Goal: Task Accomplishment & Management: Use online tool/utility

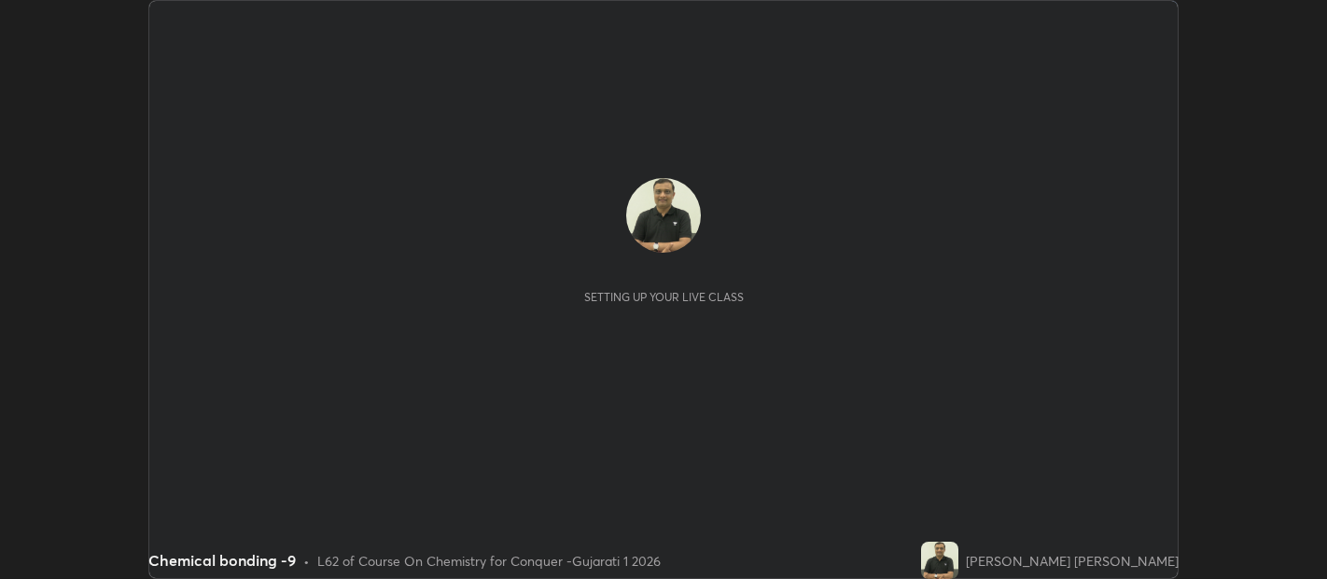
scroll to position [579, 1326]
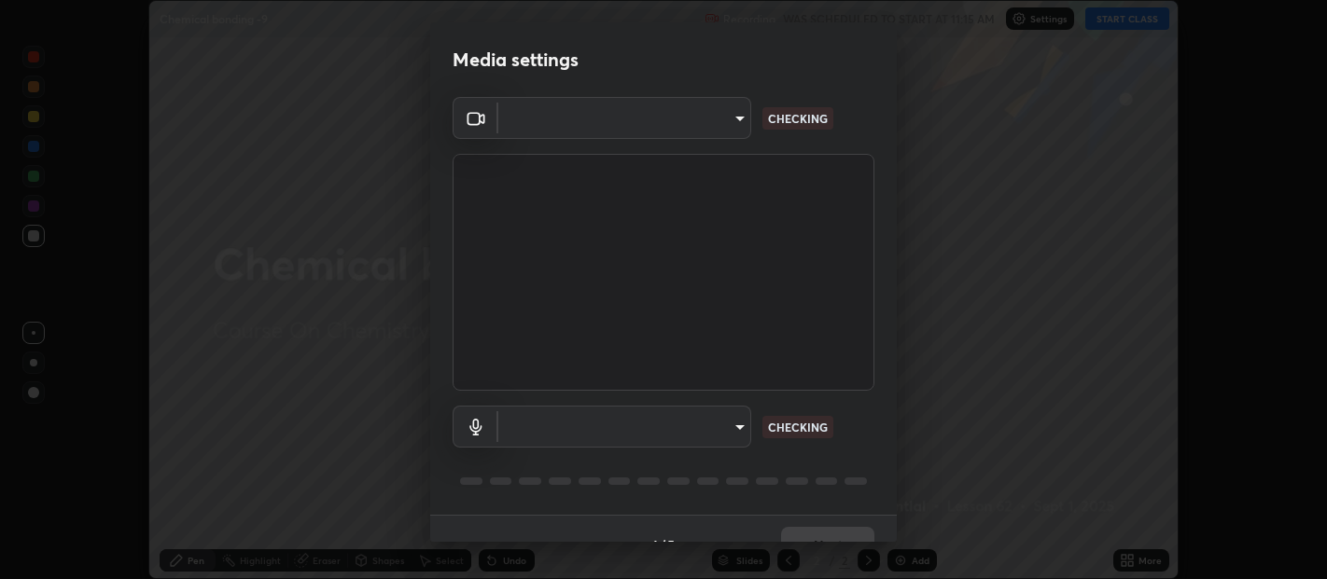
type input "b487a0c9c9d09bbbb380115422a62fd2740c7016d7b14ac64127474a774b5f74"
type input "default"
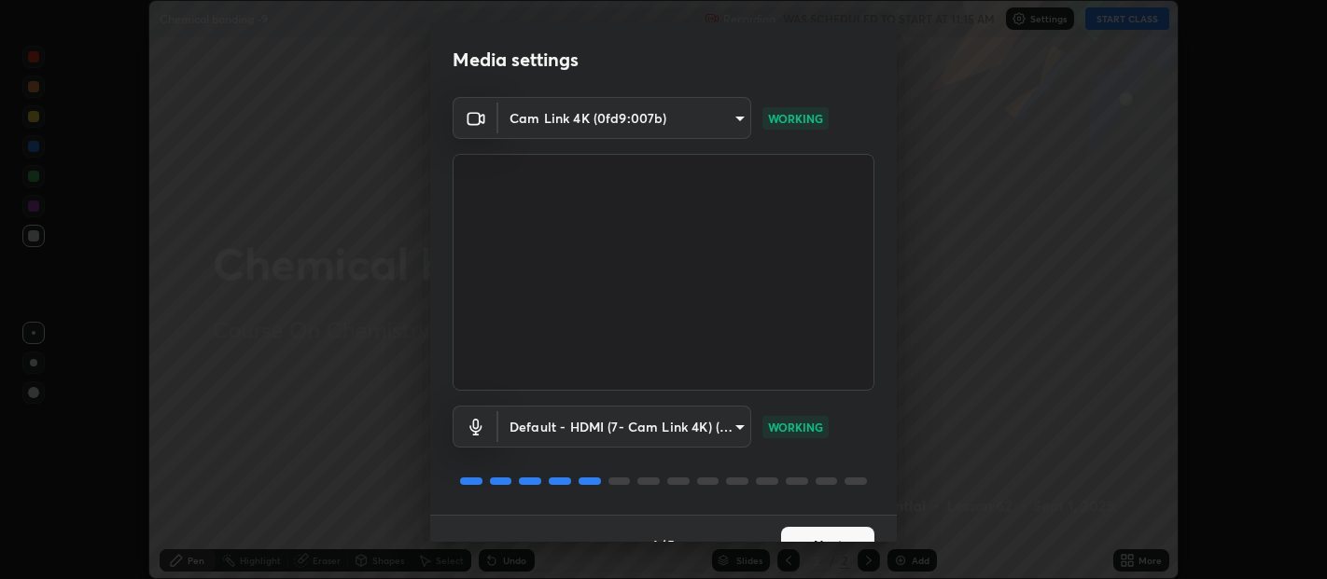
click at [898, 519] on div "Media settings Cam Link 4K (0fd9:007b) b487a0c9c9d09bbbb380115422a62fd2740c7016…" at bounding box center [663, 289] width 1327 height 579
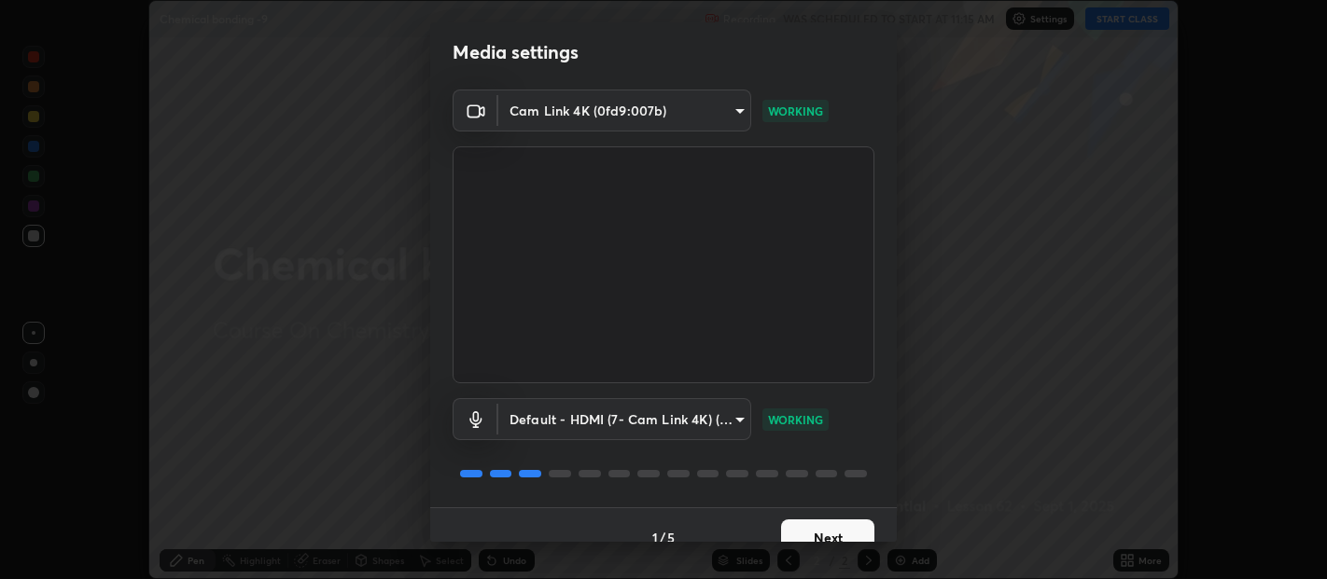
scroll to position [32, 0]
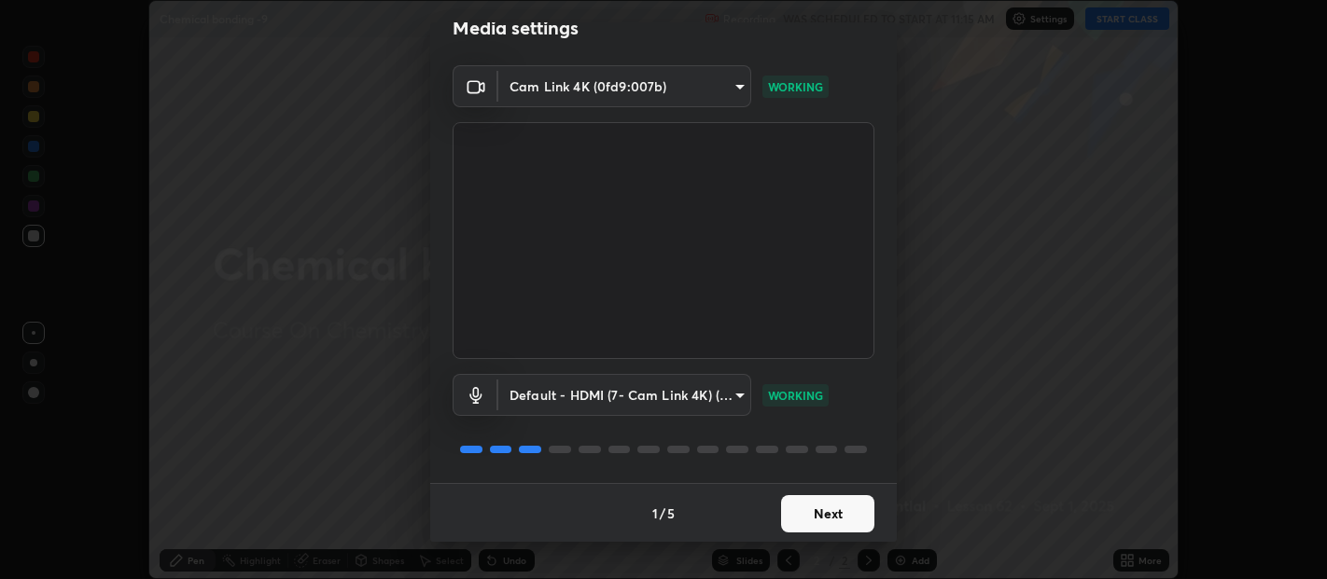
click at [895, 542] on div "Media settings Cam Link 4K (0fd9:007b) b487a0c9c9d09bbbb380115422a62fd2740c7016…" at bounding box center [663, 289] width 1327 height 579
click at [830, 511] on button "Next" at bounding box center [827, 513] width 93 height 37
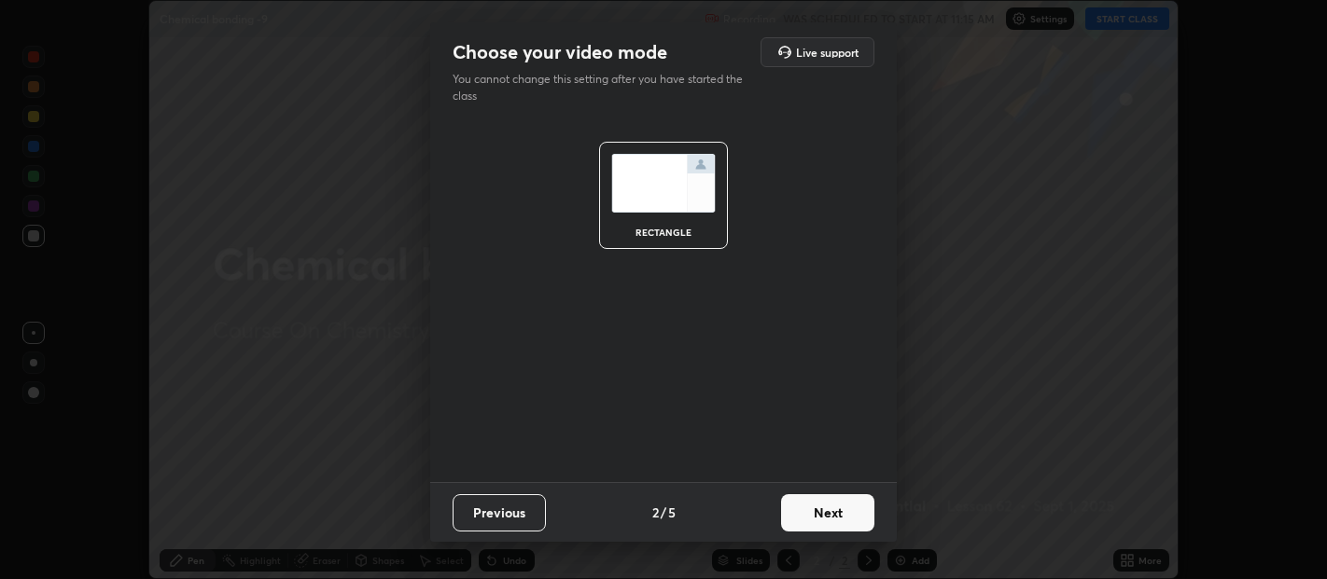
scroll to position [0, 0]
click at [830, 511] on button "Next" at bounding box center [827, 512] width 93 height 37
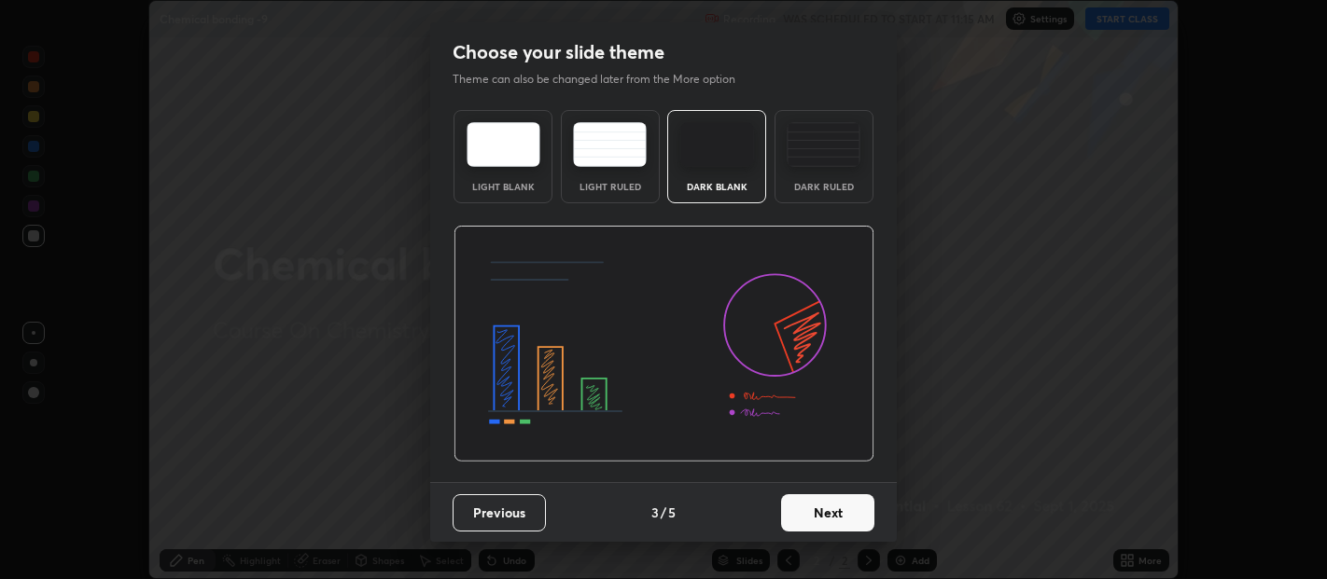
click at [835, 515] on button "Next" at bounding box center [827, 512] width 93 height 37
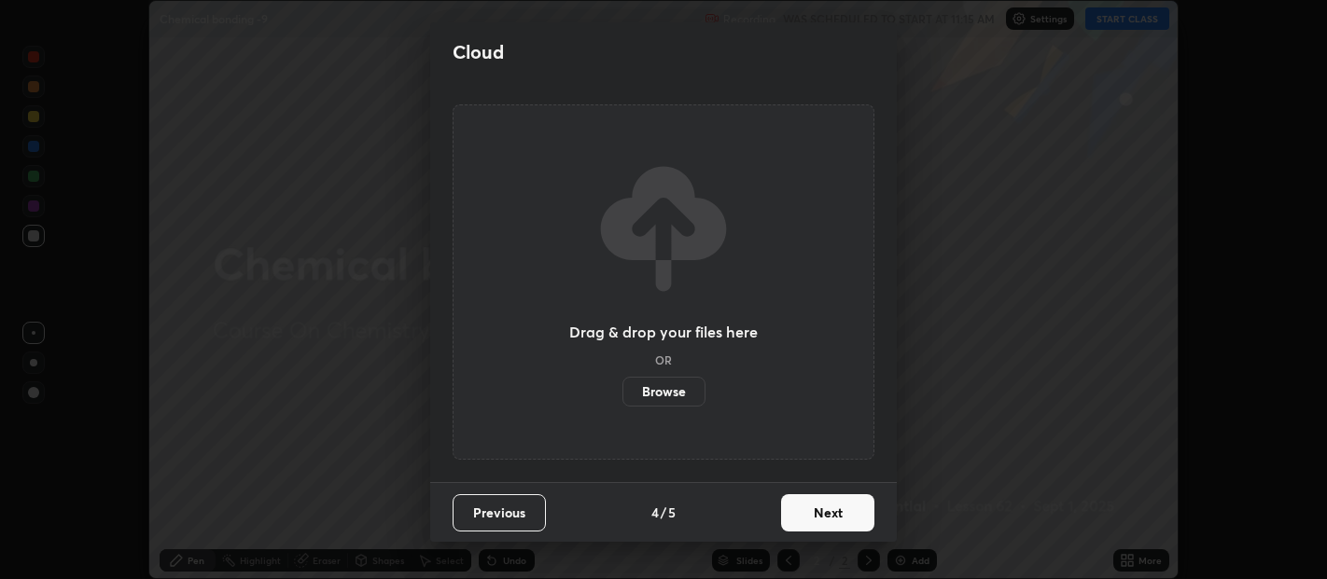
click at [845, 518] on button "Next" at bounding box center [827, 512] width 93 height 37
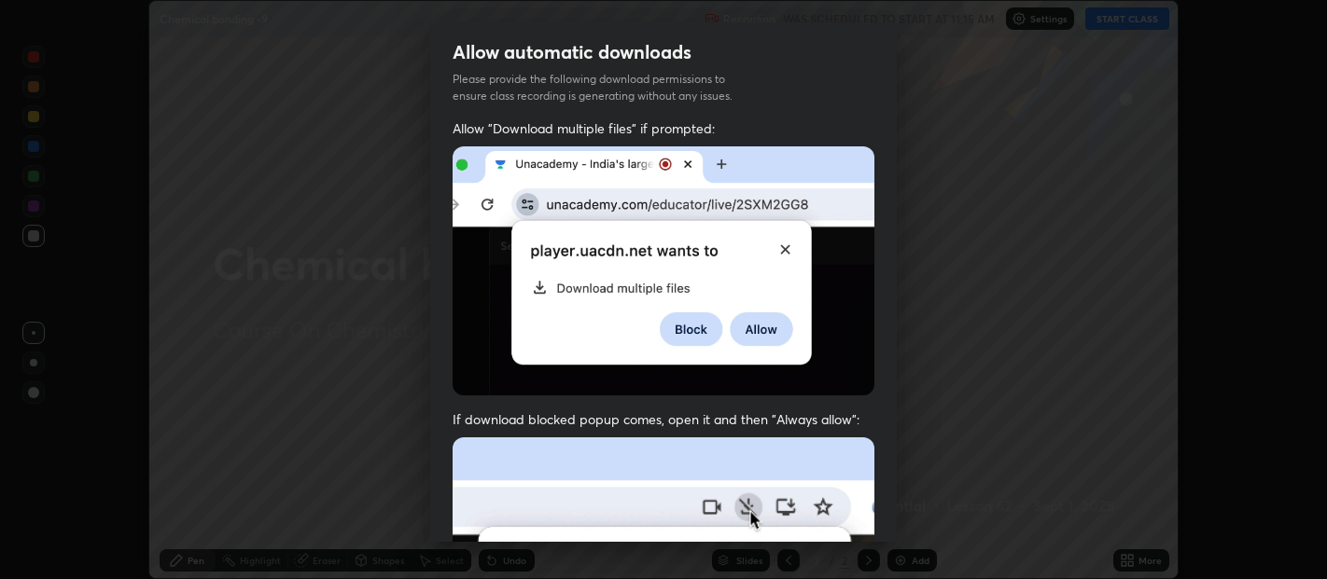
click at [887, 525] on div "Allow "Download multiple files" if prompted: If download blocked popup comes, o…" at bounding box center [663, 511] width 466 height 785
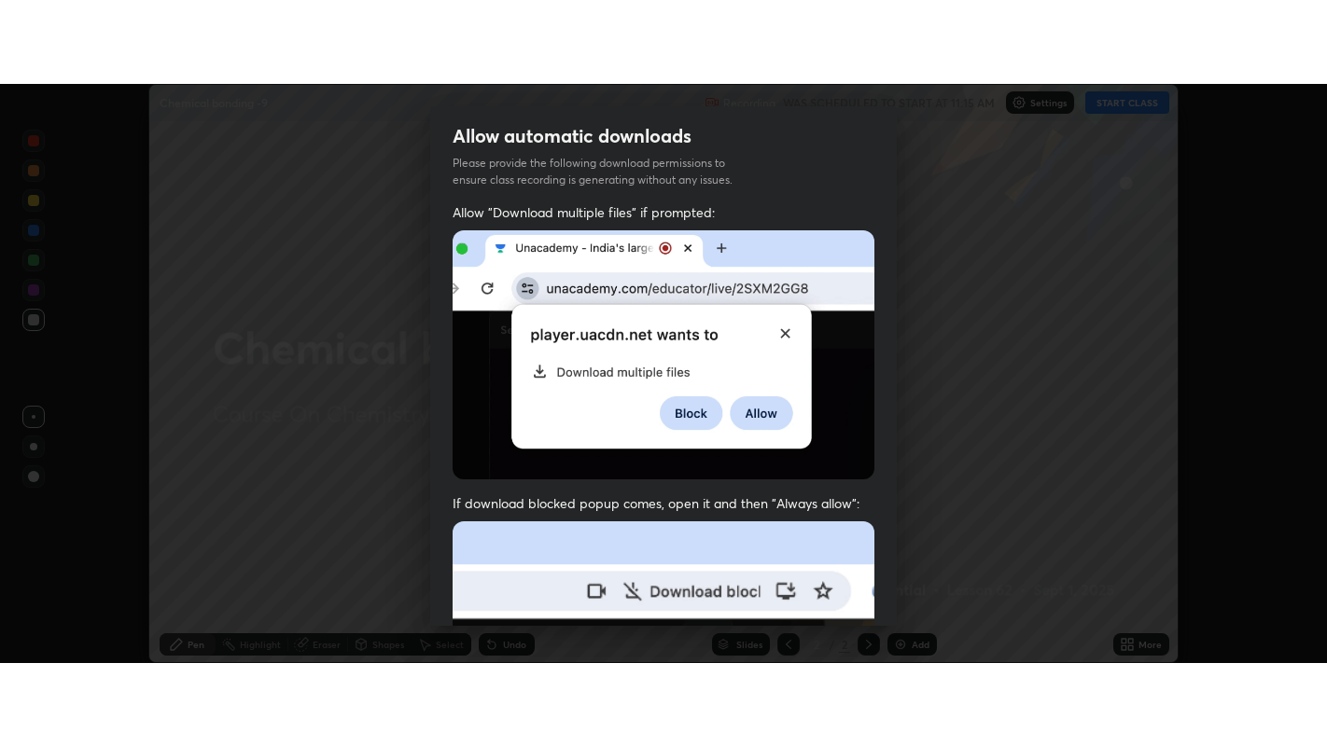
scroll to position [412, 0]
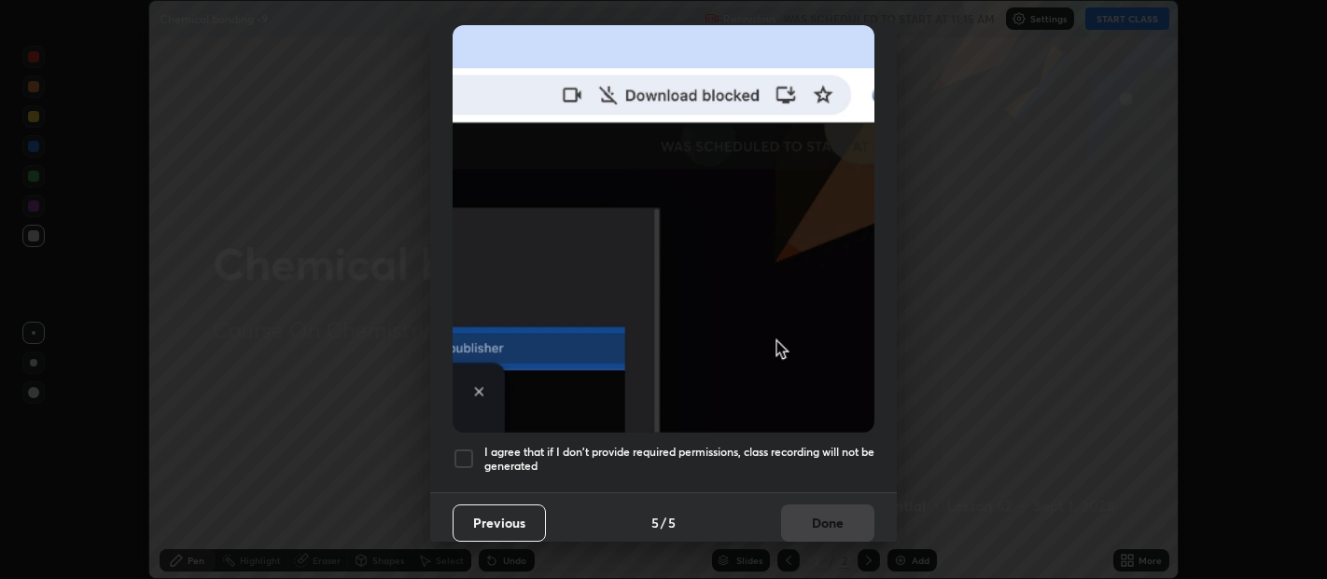
click at [465, 448] on div at bounding box center [463, 459] width 22 height 22
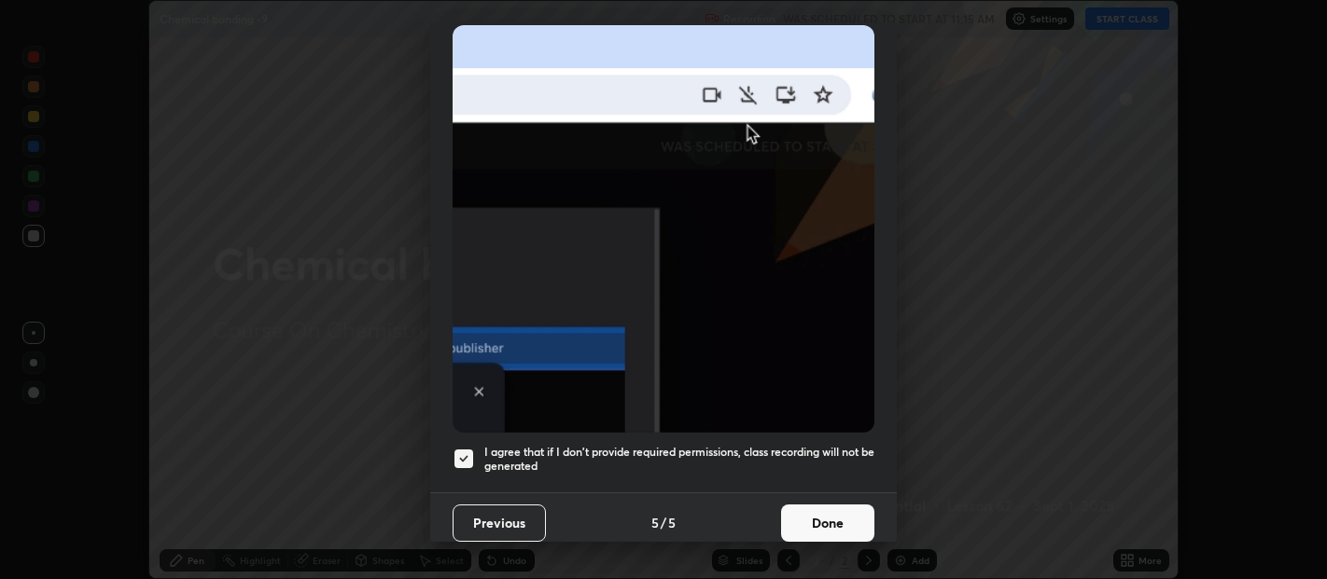
click at [833, 521] on button "Done" at bounding box center [827, 523] width 93 height 37
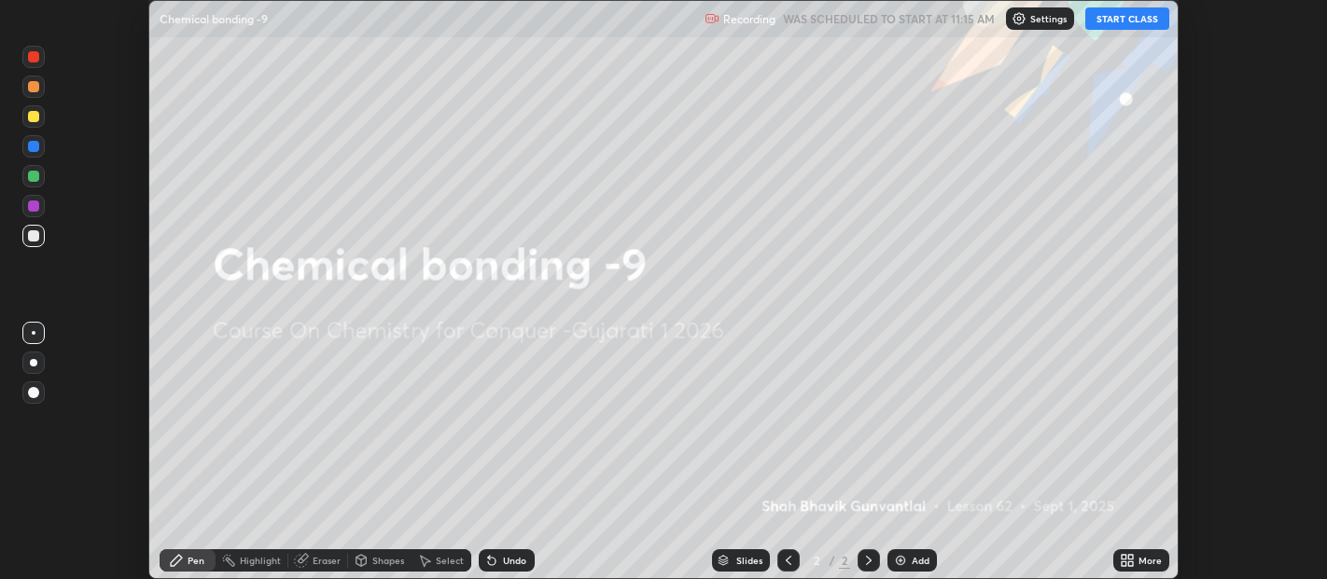
click at [1118, 19] on button "START CLASS" at bounding box center [1127, 18] width 84 height 22
click at [914, 563] on div "Add" at bounding box center [920, 560] width 18 height 9
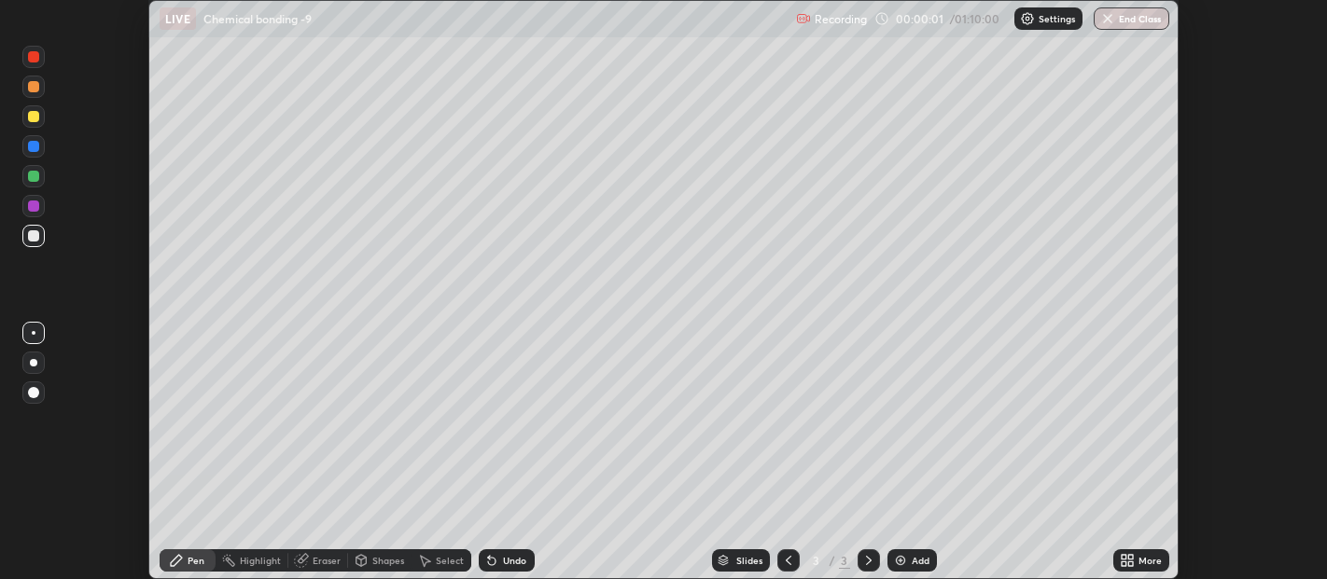
click at [915, 560] on div "Add" at bounding box center [920, 560] width 18 height 9
click at [911, 561] on div "Add" at bounding box center [920, 560] width 18 height 9
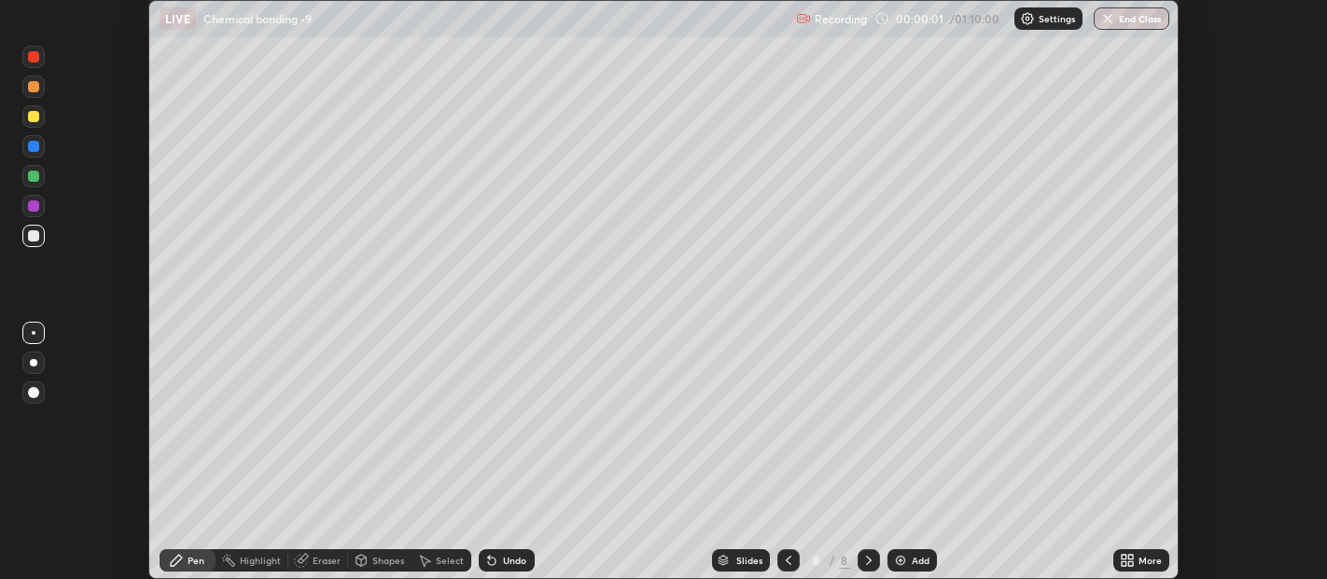
click at [914, 560] on div "Add" at bounding box center [920, 560] width 18 height 9
click at [911, 559] on div "Add" at bounding box center [920, 560] width 18 height 9
click at [906, 557] on div "Add" at bounding box center [911, 560] width 49 height 22
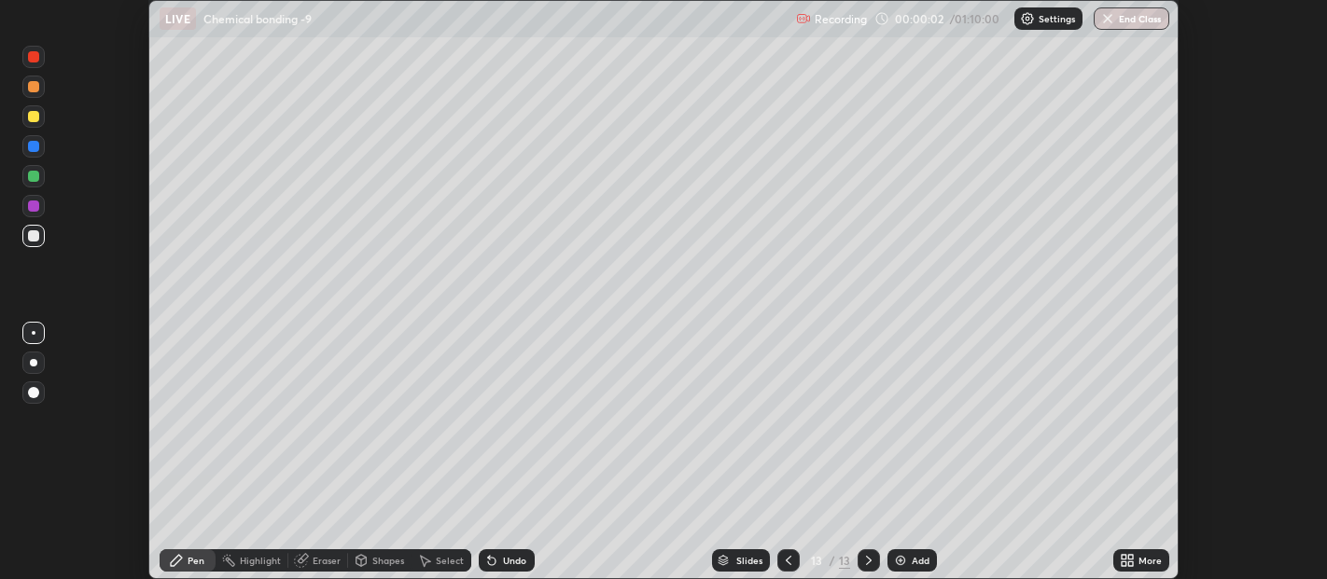
click at [906, 557] on div "Add" at bounding box center [911, 560] width 49 height 22
click at [786, 557] on icon at bounding box center [788, 560] width 15 height 15
click at [785, 561] on icon at bounding box center [788, 560] width 15 height 15
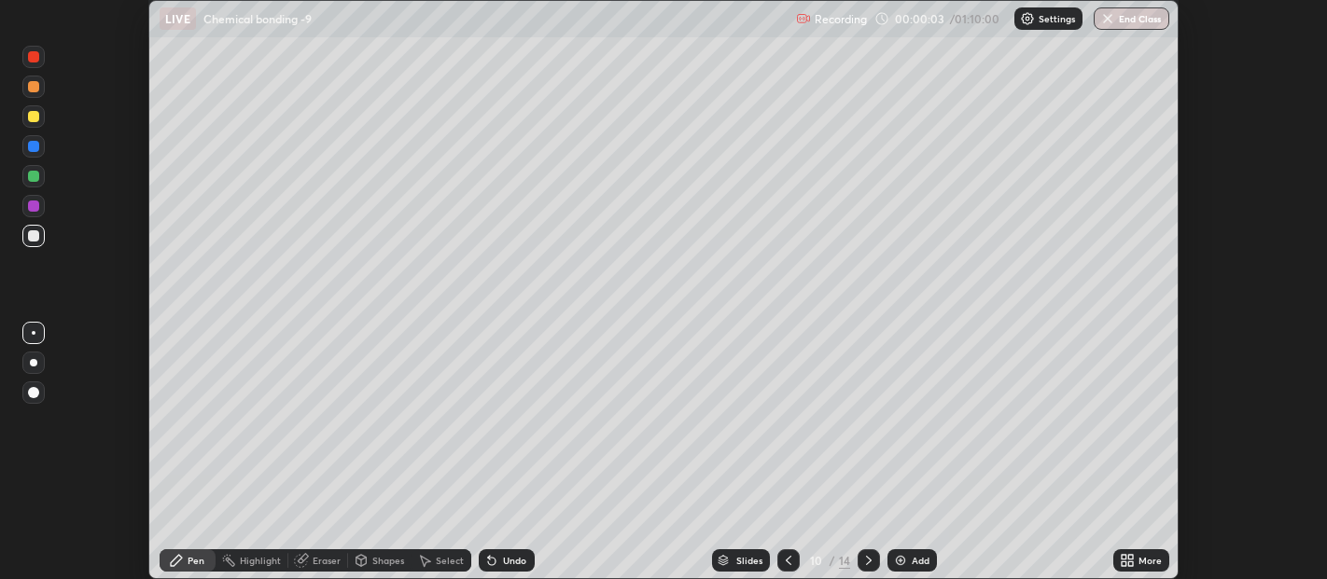
click at [785, 561] on icon at bounding box center [788, 560] width 15 height 15
click at [785, 560] on icon at bounding box center [788, 560] width 6 height 9
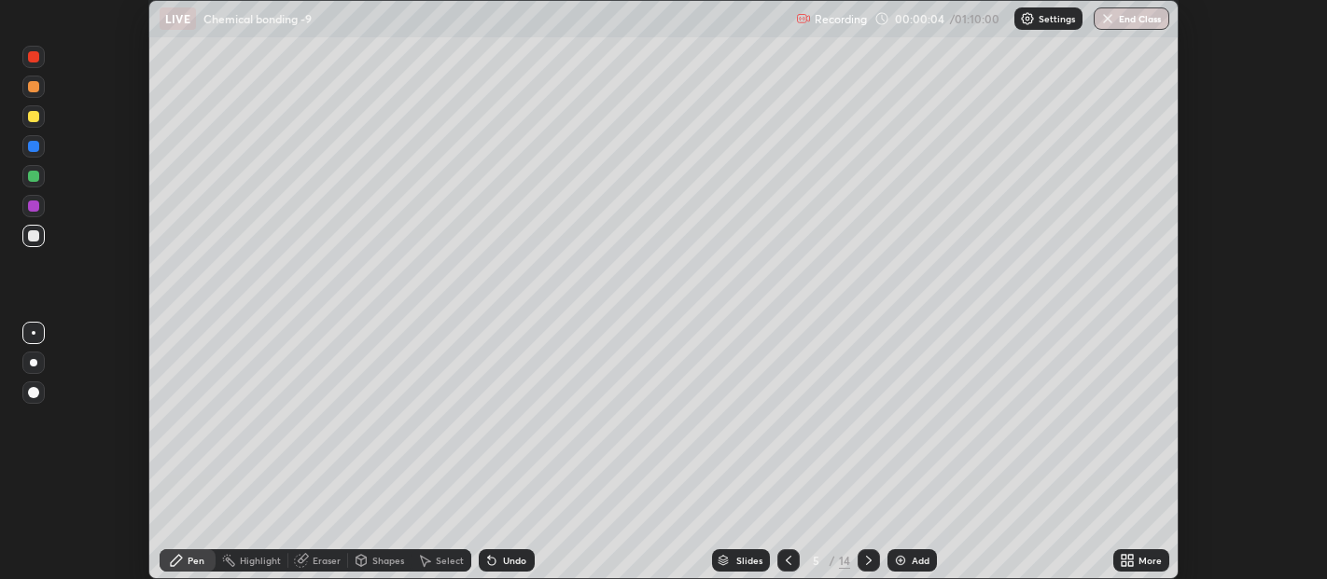
click at [785, 562] on icon at bounding box center [788, 560] width 15 height 15
click at [777, 562] on div at bounding box center [788, 560] width 22 height 22
click at [788, 562] on icon at bounding box center [788, 560] width 15 height 15
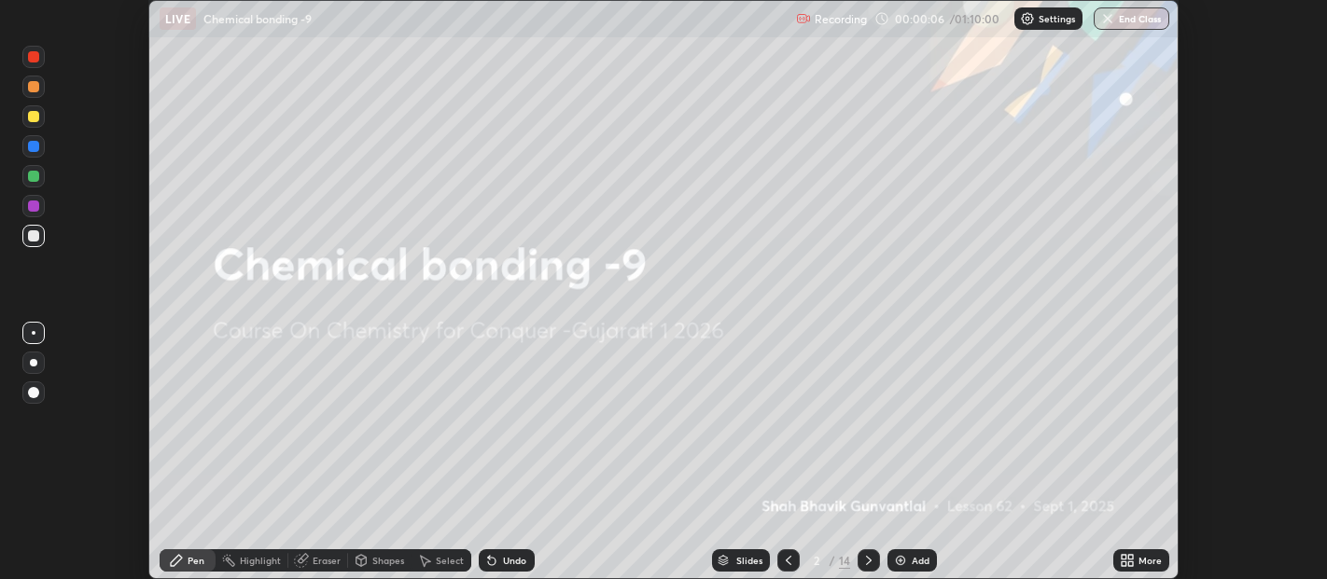
click at [865, 560] on icon at bounding box center [868, 560] width 15 height 15
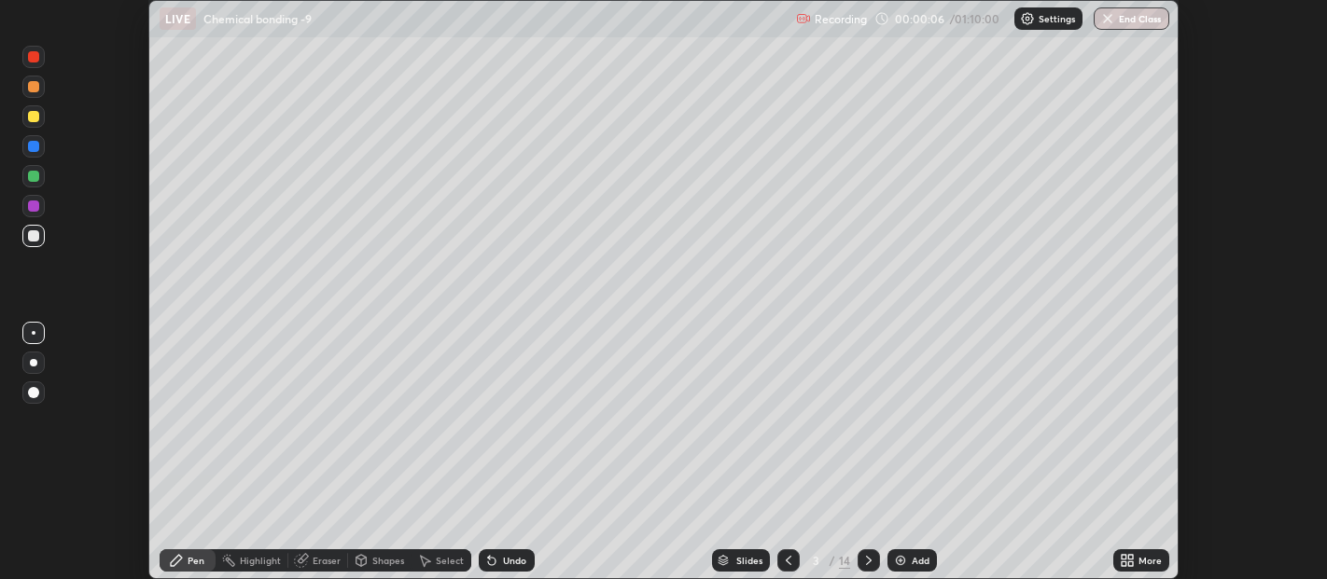
click at [1130, 557] on icon at bounding box center [1130, 557] width 5 height 5
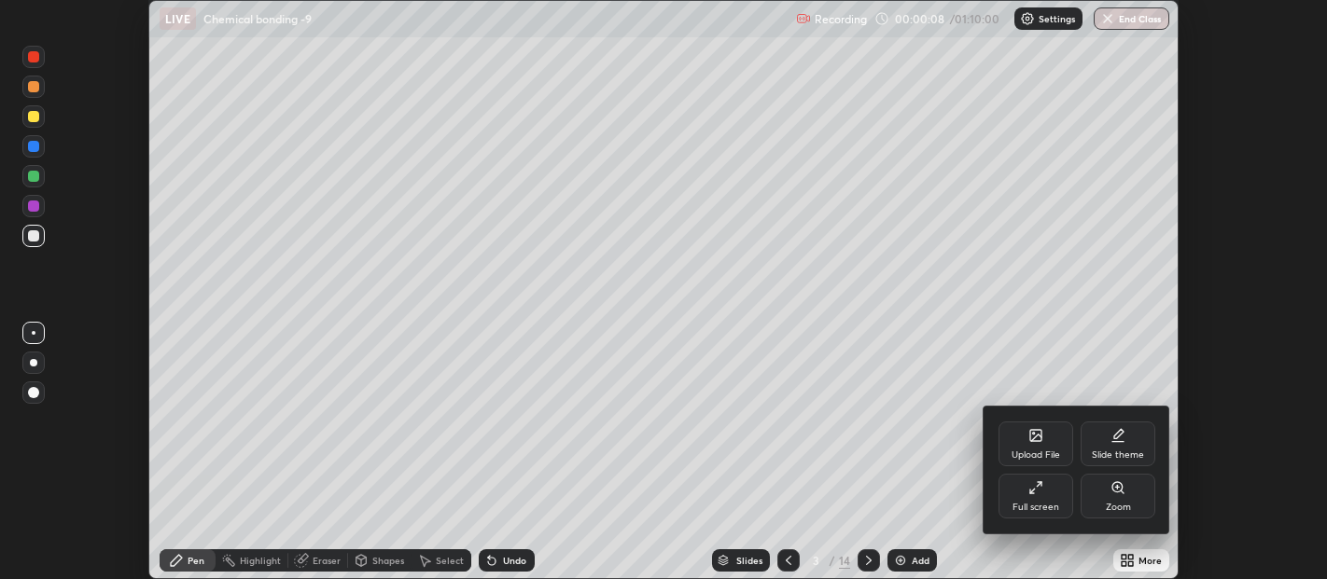
click at [1032, 489] on icon at bounding box center [1035, 487] width 15 height 15
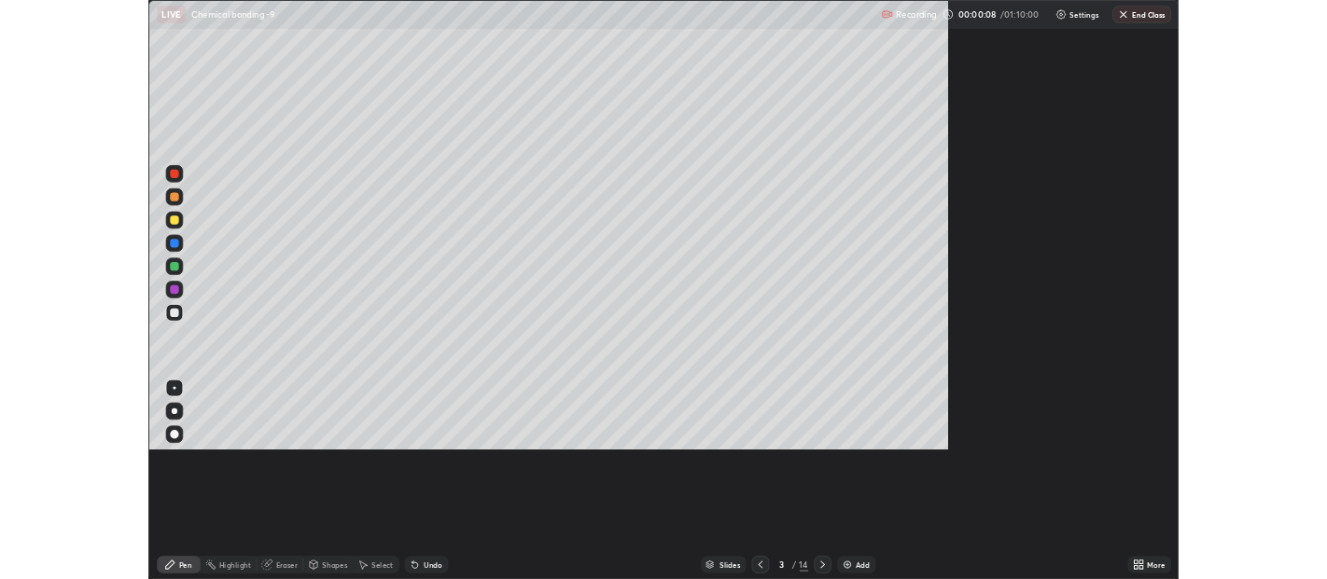
scroll to position [746, 1327]
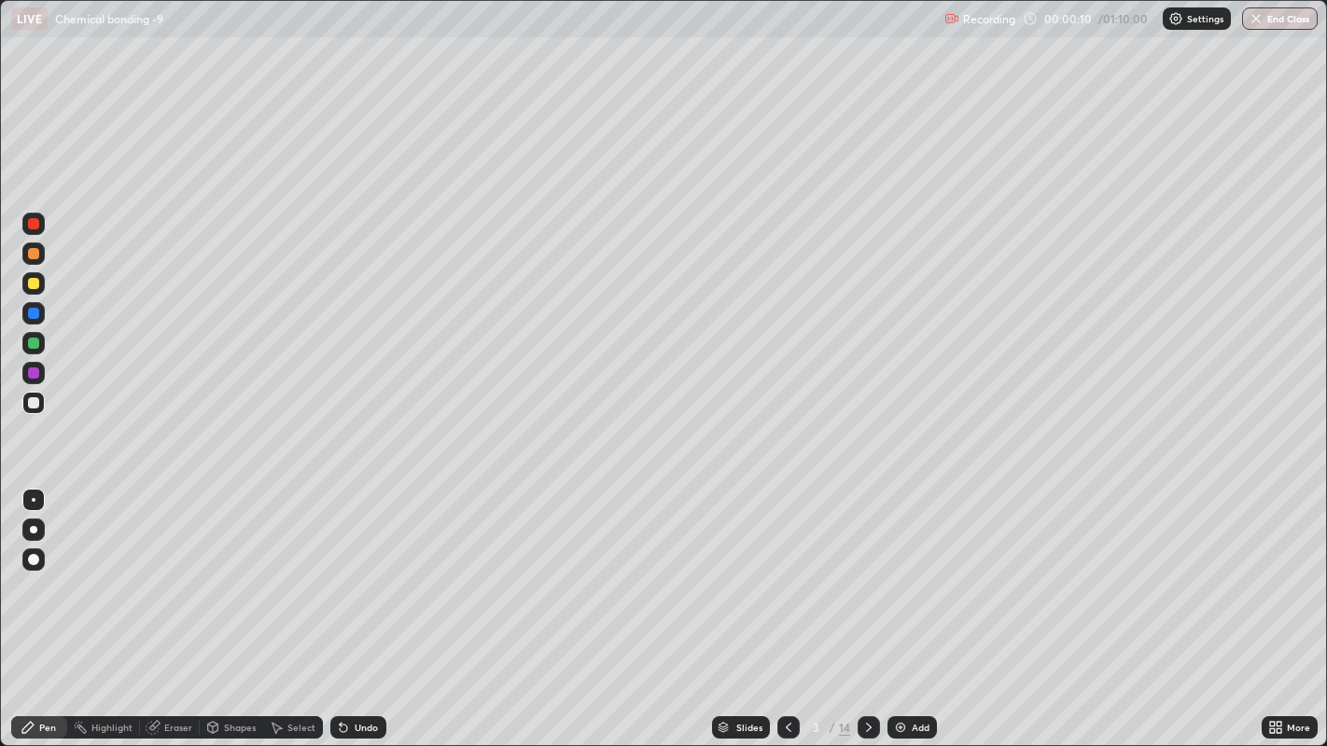
click at [37, 251] on div at bounding box center [33, 253] width 11 height 11
click at [32, 284] on div at bounding box center [33, 283] width 11 height 11
click at [866, 578] on icon at bounding box center [868, 727] width 15 height 15
click at [32, 253] on div at bounding box center [33, 253] width 11 height 11
click at [30, 281] on div at bounding box center [33, 283] width 11 height 11
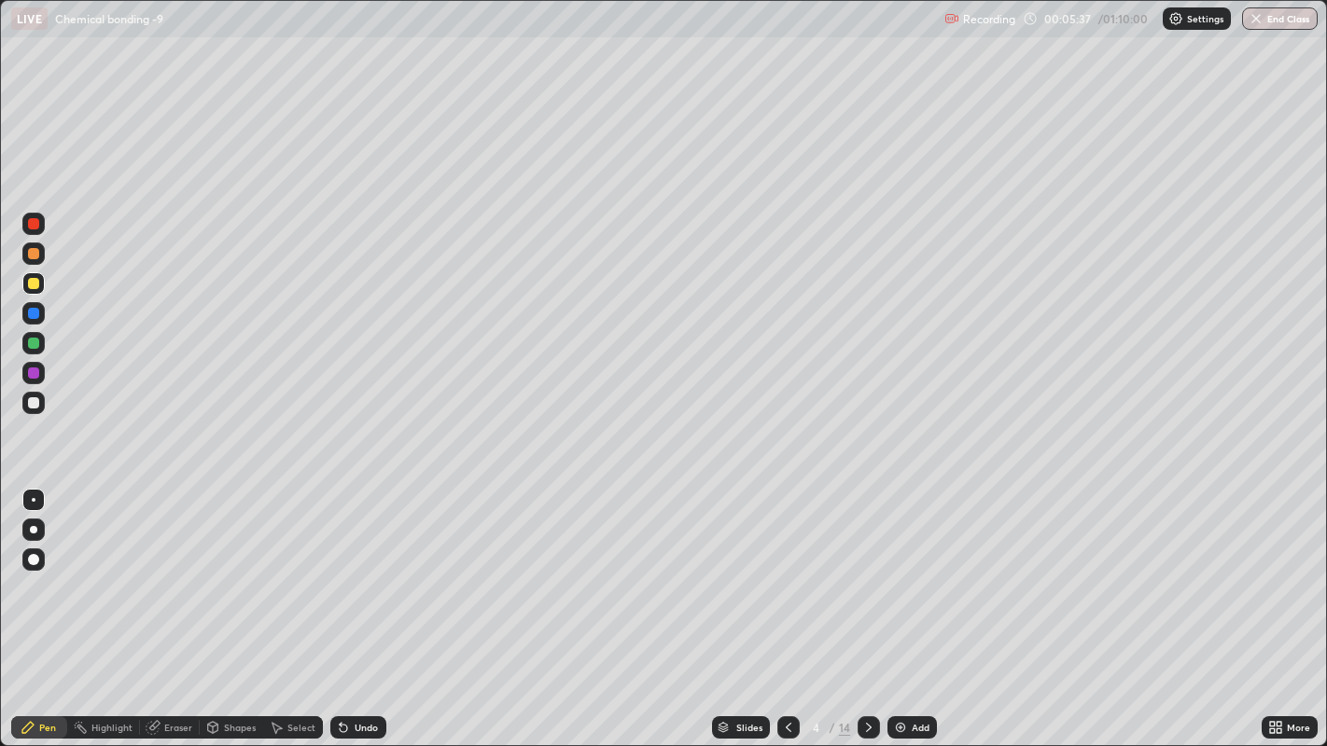
click at [33, 254] on div at bounding box center [33, 253] width 11 height 11
click at [32, 282] on div at bounding box center [33, 283] width 11 height 11
click at [30, 287] on div at bounding box center [33, 283] width 11 height 11
click at [34, 315] on div at bounding box center [33, 313] width 11 height 11
click at [33, 285] on div at bounding box center [33, 283] width 11 height 11
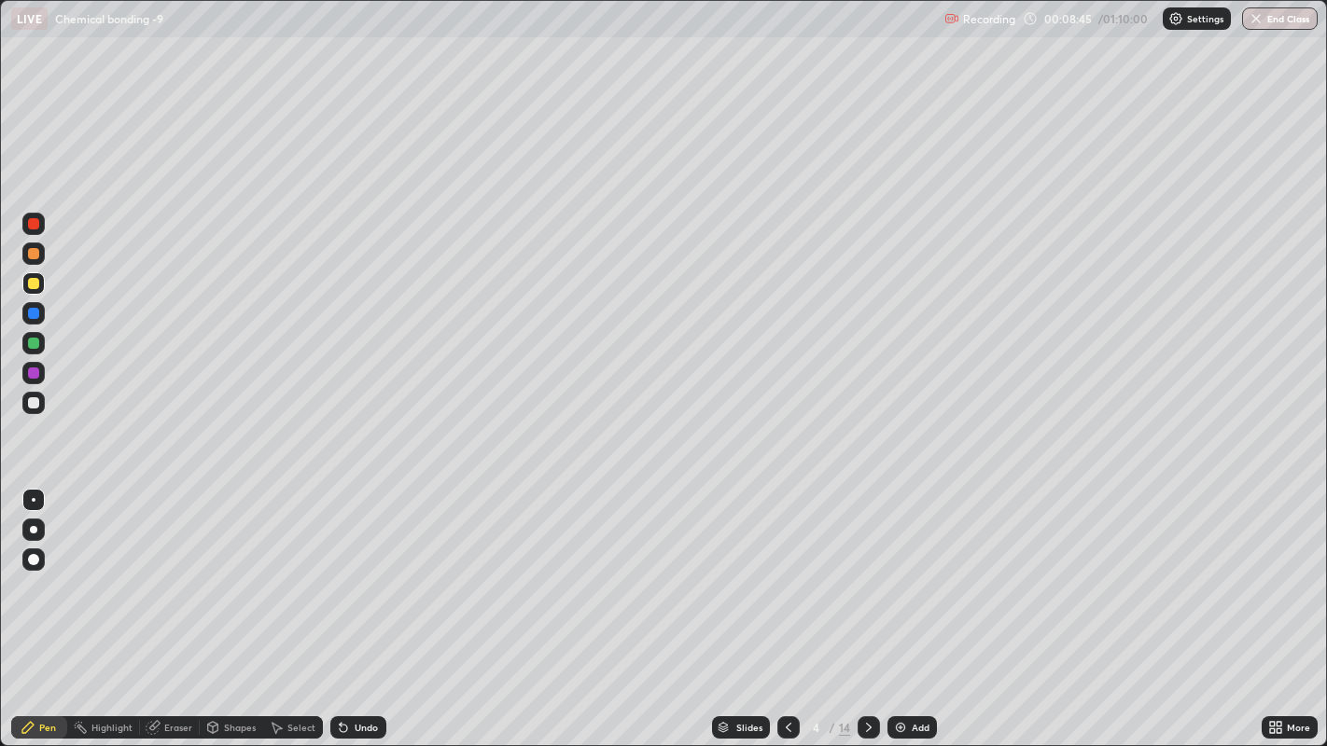
click at [33, 313] on div at bounding box center [33, 313] width 11 height 11
click at [868, 578] on div at bounding box center [868, 727] width 22 height 22
click at [31, 254] on div at bounding box center [33, 253] width 11 height 11
click at [32, 373] on div at bounding box center [33, 373] width 11 height 11
click at [32, 342] on div at bounding box center [33, 343] width 11 height 11
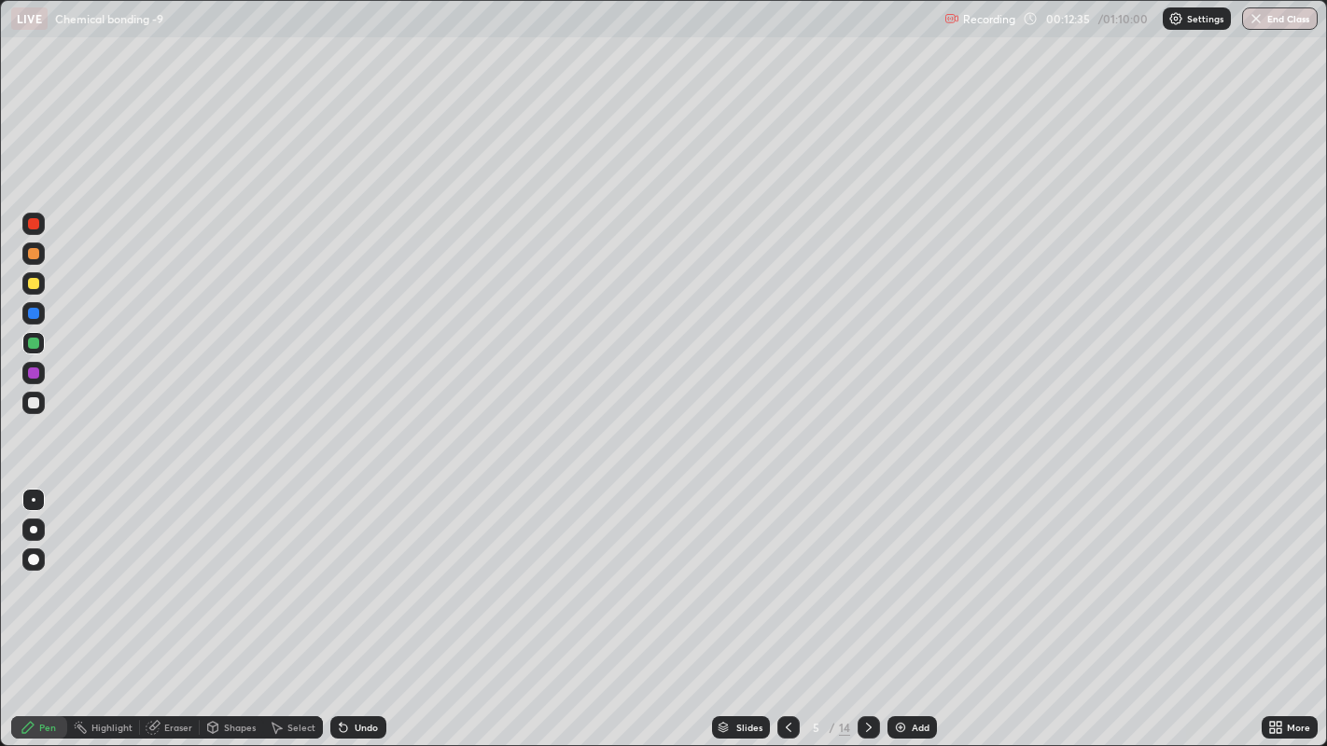
click at [37, 285] on div at bounding box center [33, 283] width 11 height 11
click at [32, 256] on div at bounding box center [33, 253] width 11 height 11
click at [866, 578] on icon at bounding box center [868, 727] width 15 height 15
click at [31, 285] on div at bounding box center [33, 283] width 11 height 11
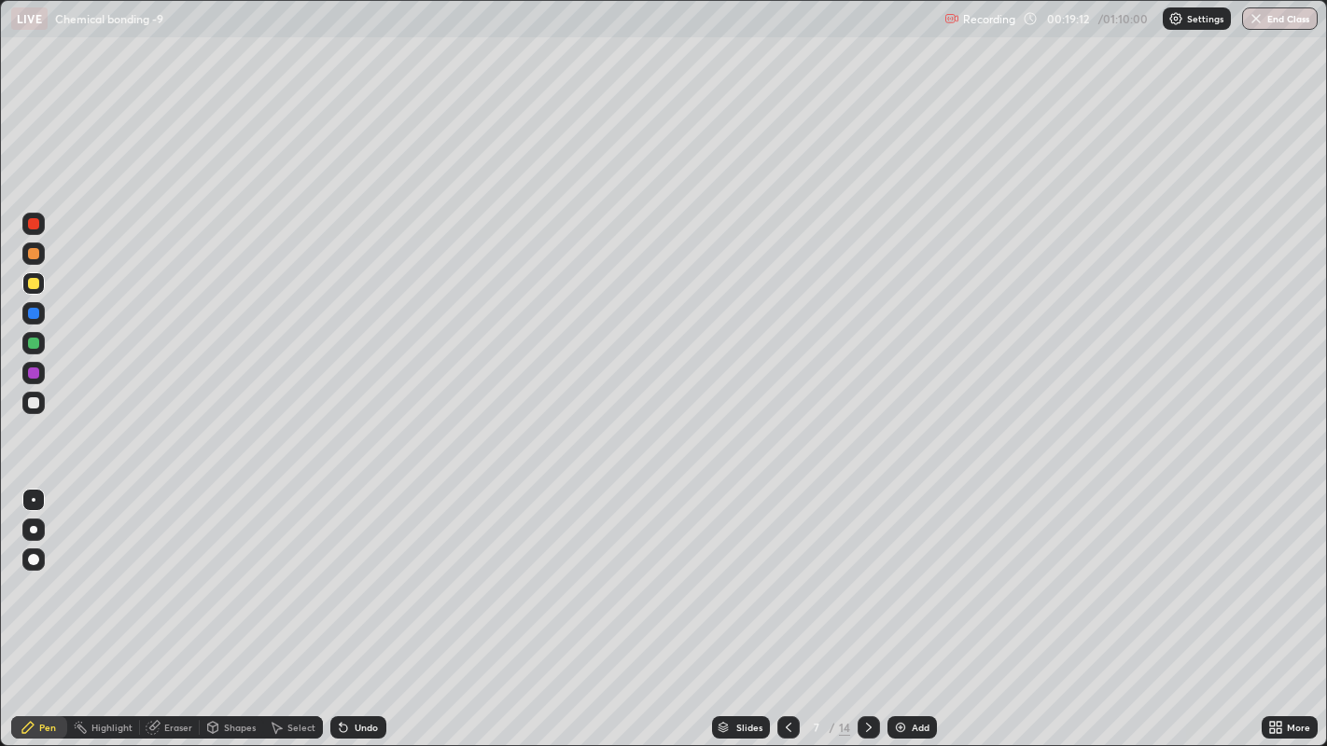
click at [31, 284] on div at bounding box center [33, 283] width 11 height 11
click at [34, 310] on div at bounding box center [33, 313] width 11 height 11
click at [36, 282] on div at bounding box center [33, 283] width 11 height 11
click at [33, 224] on div at bounding box center [33, 223] width 11 height 11
click at [866, 578] on icon at bounding box center [868, 727] width 15 height 15
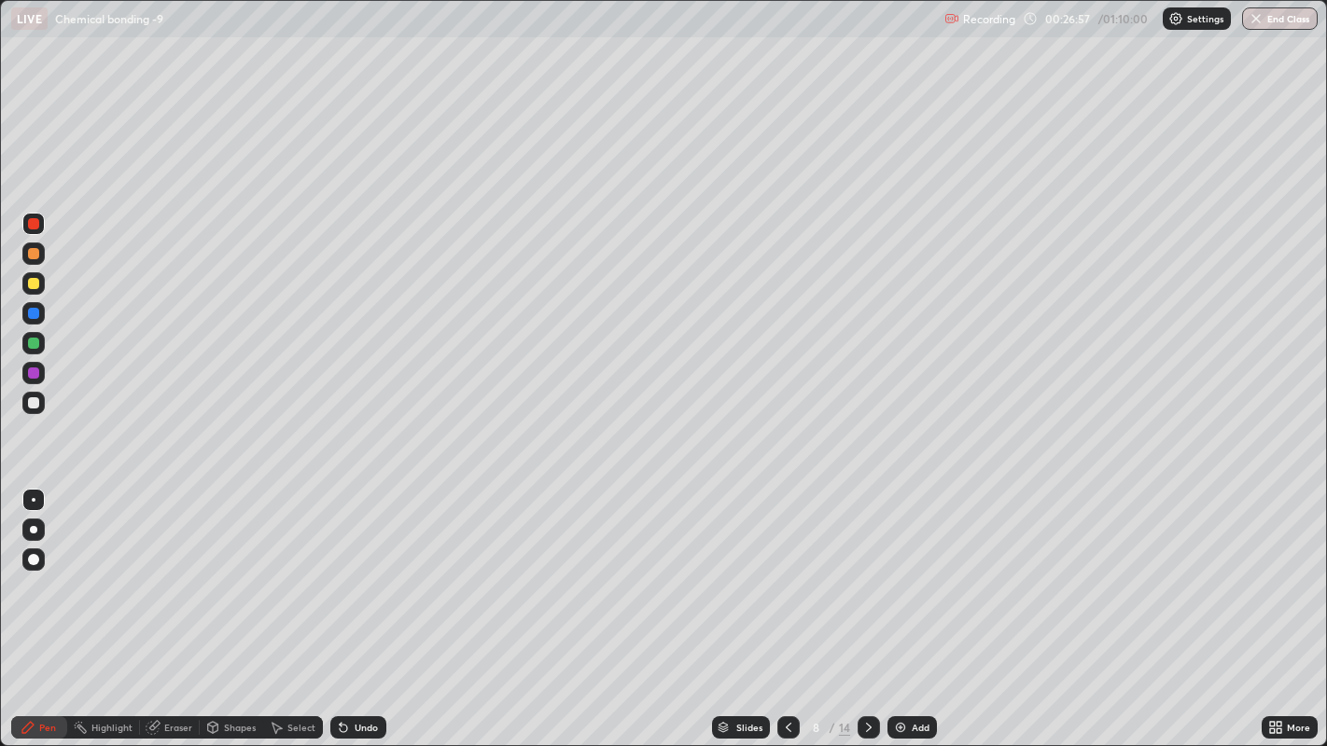
click at [33, 314] on div at bounding box center [33, 313] width 11 height 11
click at [28, 342] on div at bounding box center [33, 343] width 11 height 11
click at [785, 578] on icon at bounding box center [788, 727] width 15 height 15
click at [785, 578] on icon at bounding box center [788, 727] width 6 height 9
click at [785, 578] on icon at bounding box center [788, 727] width 15 height 15
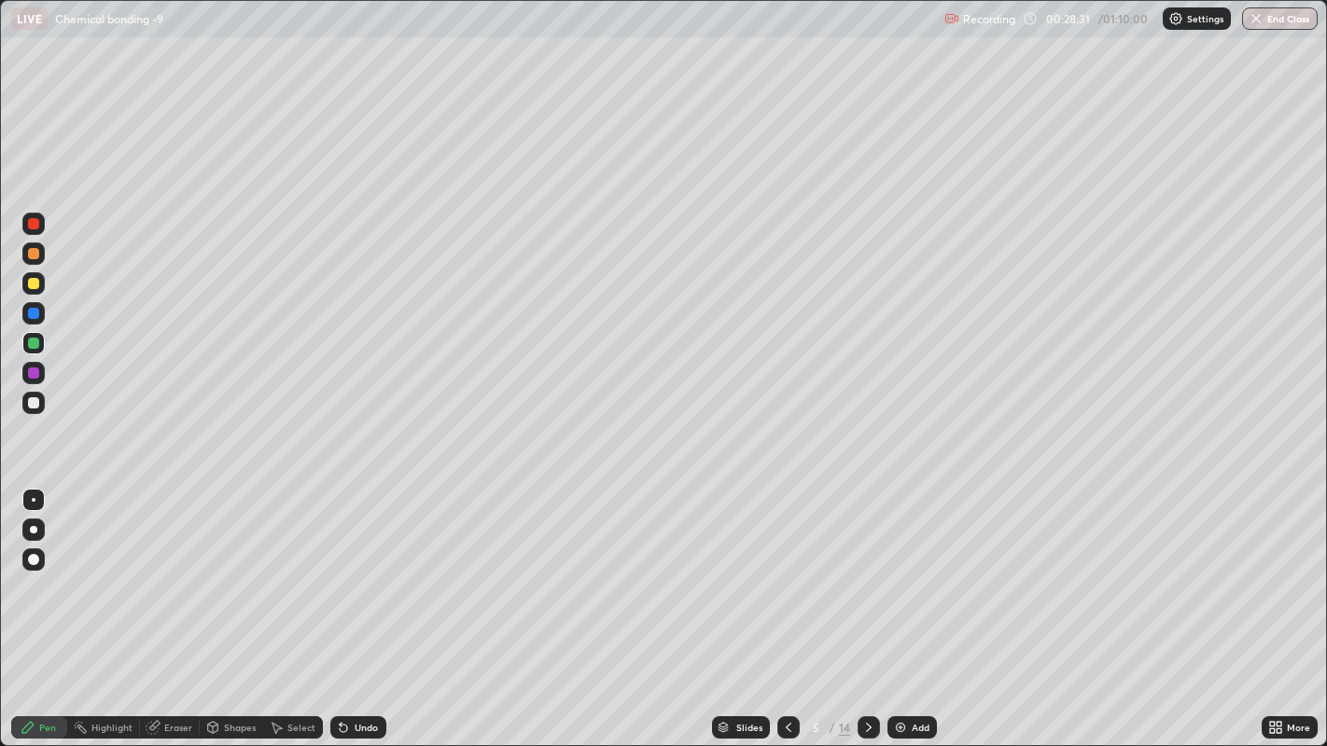
click at [777, 578] on div at bounding box center [788, 727] width 22 height 37
click at [778, 578] on div at bounding box center [788, 727] width 22 height 37
click at [782, 578] on div at bounding box center [788, 727] width 22 height 37
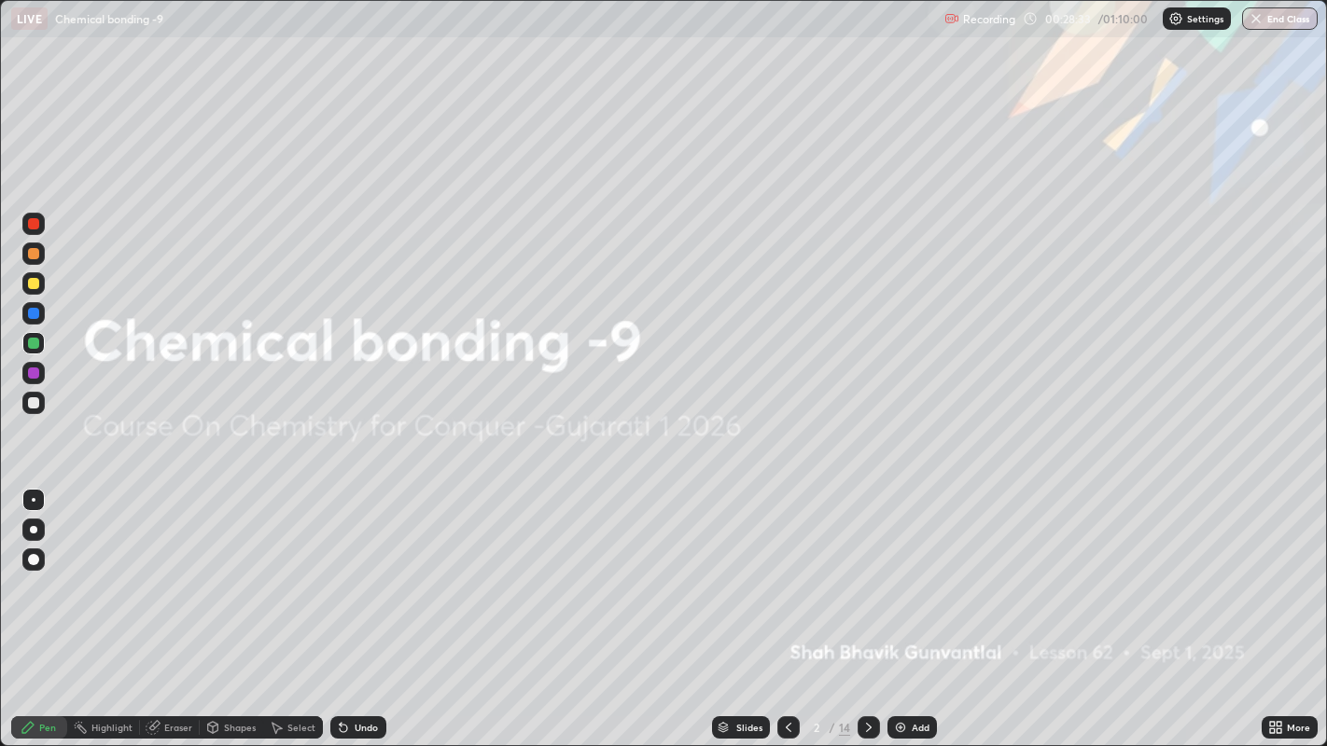
click at [866, 578] on div at bounding box center [868, 727] width 22 height 22
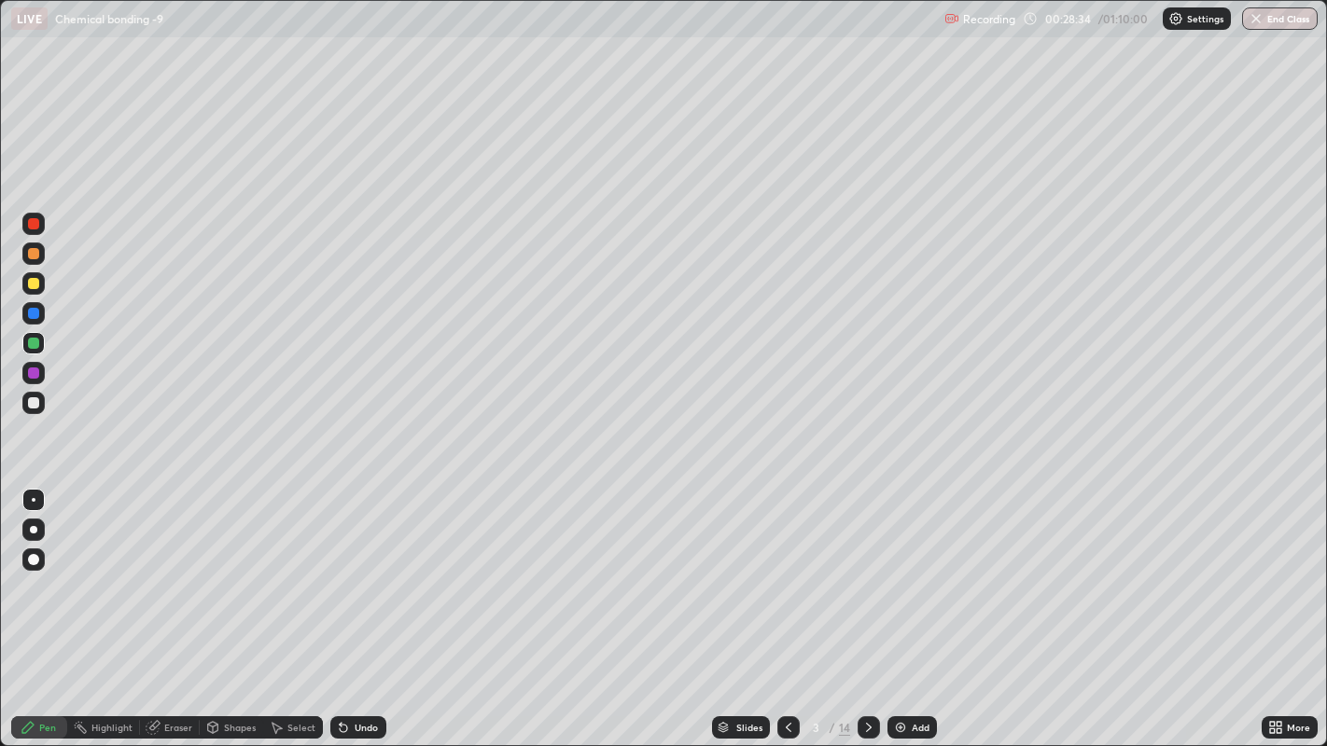
click at [891, 578] on div "Add" at bounding box center [911, 727] width 49 height 22
click at [875, 578] on div at bounding box center [868, 727] width 22 height 37
click at [868, 578] on div at bounding box center [868, 727] width 22 height 37
click at [866, 578] on icon at bounding box center [868, 727] width 15 height 15
click at [873, 578] on div at bounding box center [868, 727] width 22 height 37
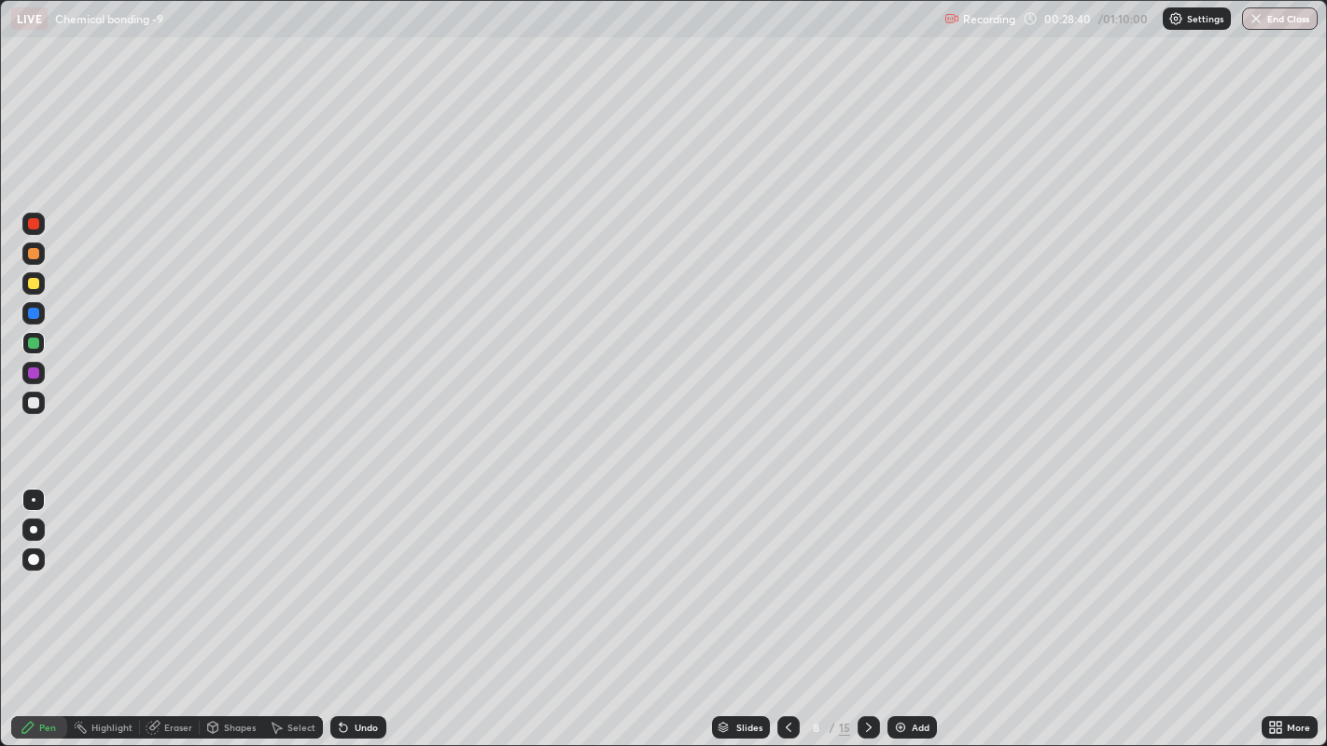
click at [864, 578] on div at bounding box center [868, 727] width 22 height 22
click at [869, 578] on div at bounding box center [868, 727] width 22 height 37
click at [787, 578] on icon at bounding box center [788, 727] width 15 height 15
click at [29, 313] on div at bounding box center [33, 313] width 11 height 11
click at [869, 578] on icon at bounding box center [868, 727] width 15 height 15
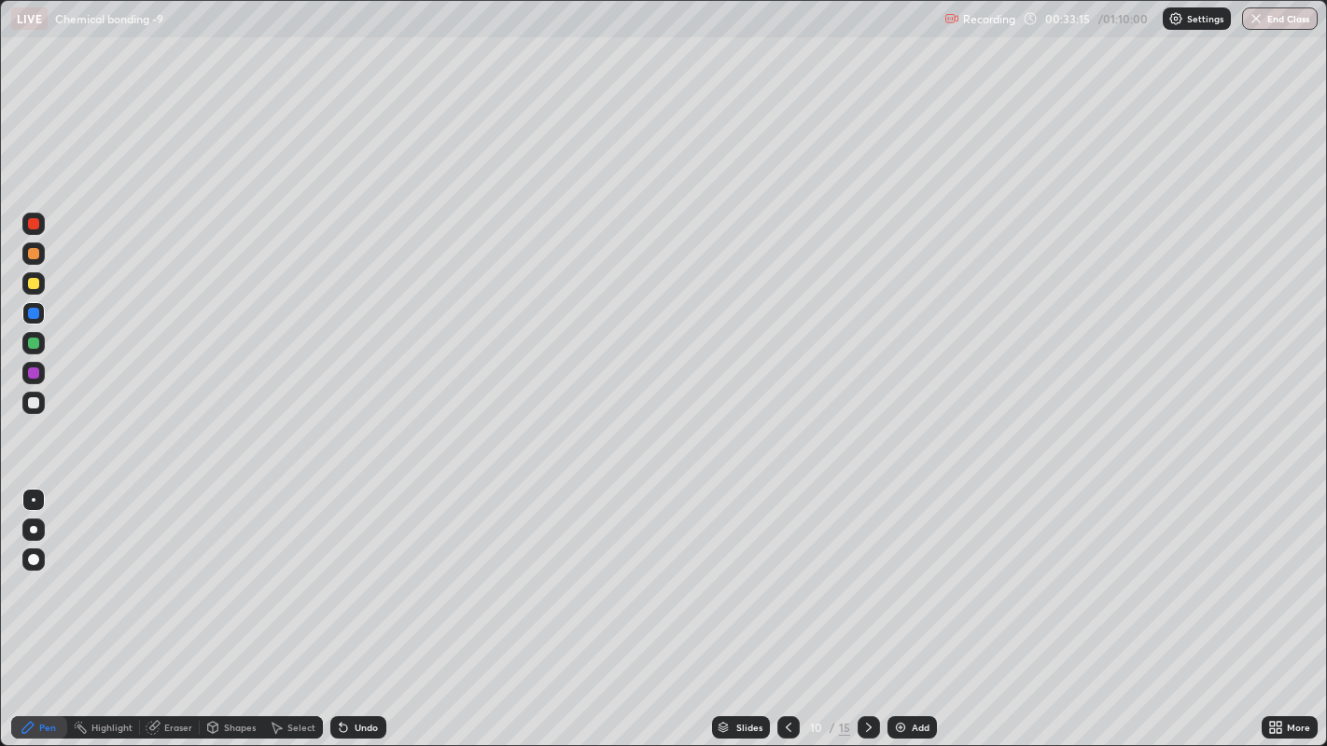
click at [33, 251] on div at bounding box center [33, 253] width 11 height 11
click at [34, 273] on div at bounding box center [33, 283] width 22 height 22
click at [30, 283] on div at bounding box center [33, 283] width 11 height 11
click at [32, 317] on div at bounding box center [33, 313] width 11 height 11
click at [867, 578] on icon at bounding box center [868, 727] width 15 height 15
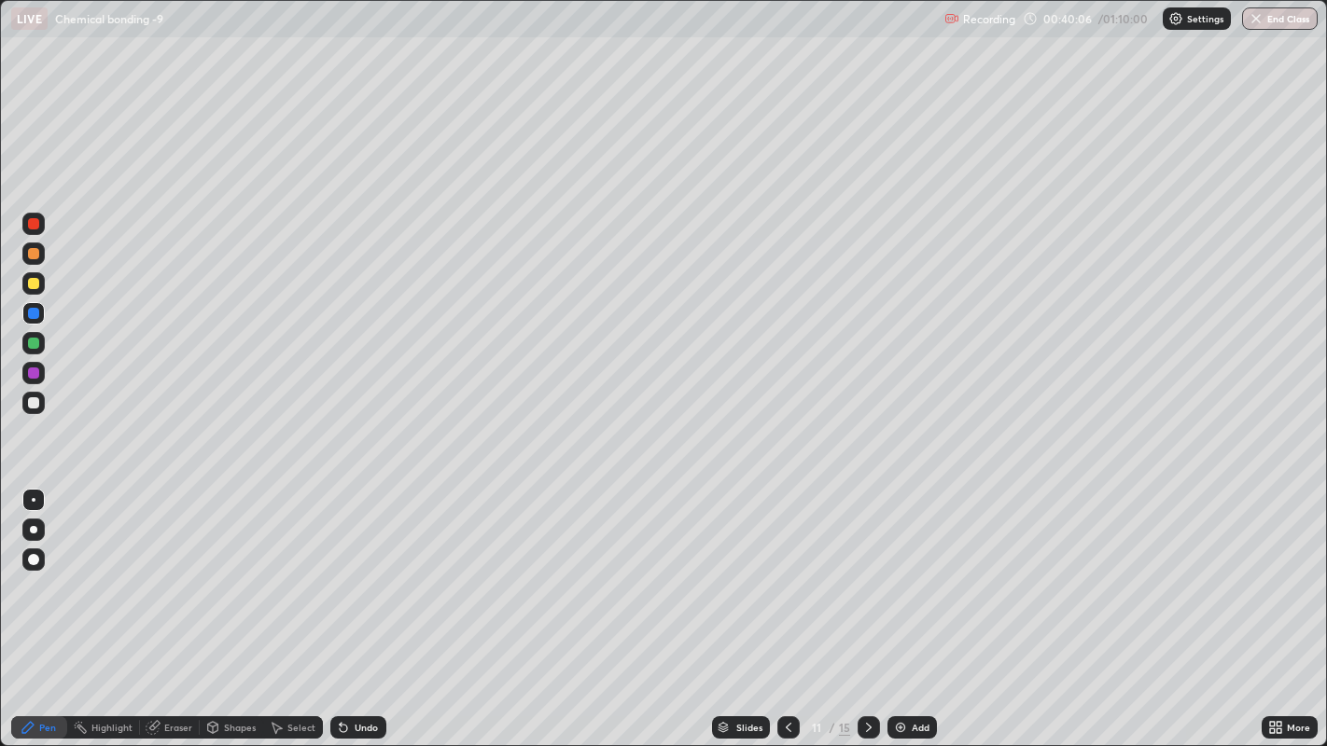
click at [24, 252] on div at bounding box center [33, 254] width 22 height 22
click at [32, 253] on div at bounding box center [33, 253] width 11 height 11
click at [33, 225] on div at bounding box center [33, 223] width 11 height 11
click at [33, 285] on div at bounding box center [33, 283] width 11 height 11
click at [867, 578] on icon at bounding box center [868, 727] width 15 height 15
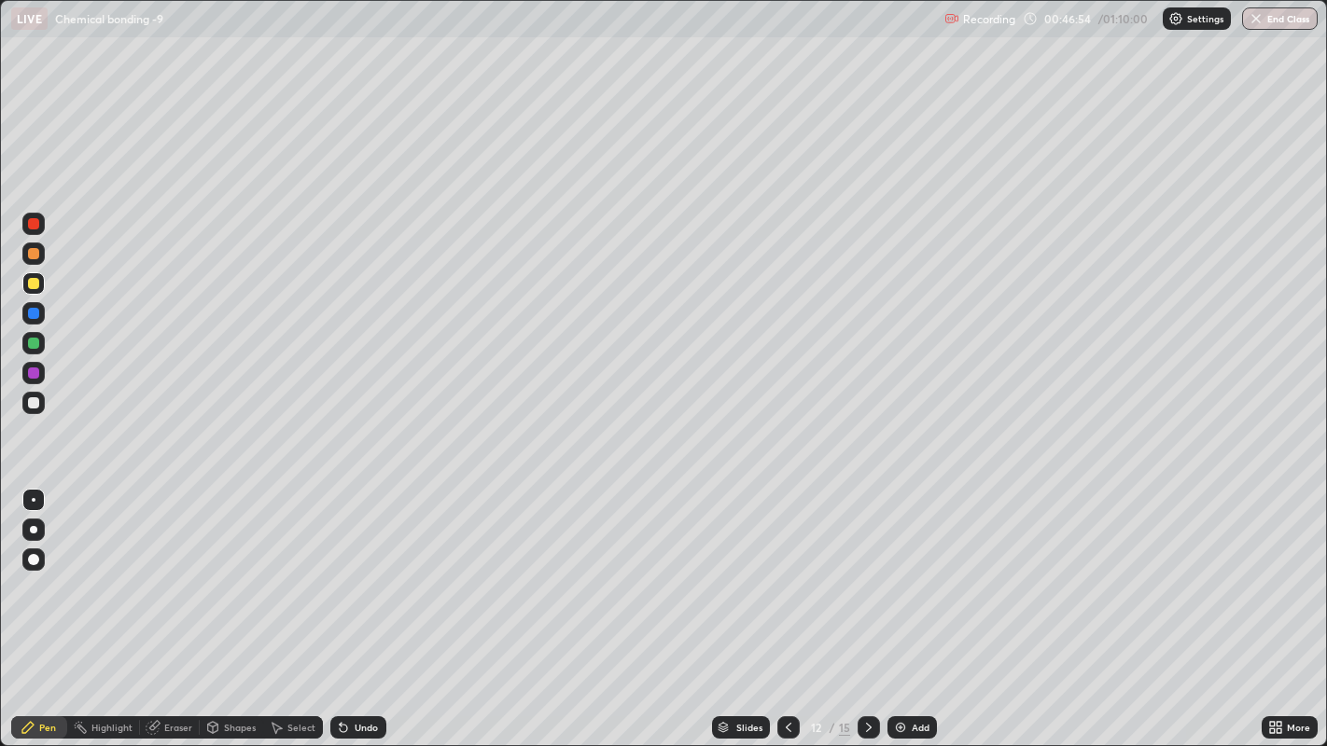
click at [31, 312] on div at bounding box center [33, 313] width 11 height 11
click at [784, 578] on icon at bounding box center [788, 727] width 15 height 15
click at [23, 370] on div at bounding box center [33, 373] width 22 height 22
click at [866, 578] on icon at bounding box center [868, 727] width 15 height 15
click at [22, 286] on div at bounding box center [33, 283] width 22 height 22
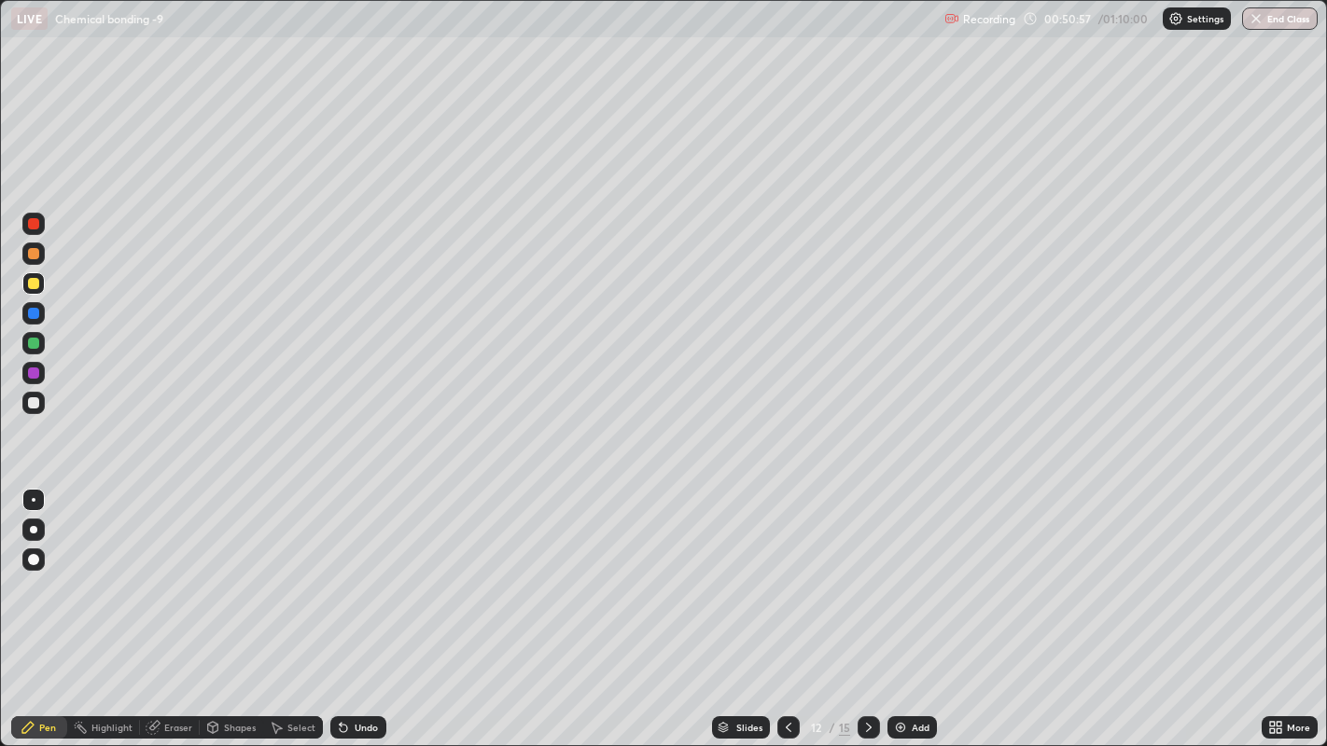
click at [866, 578] on icon at bounding box center [869, 727] width 6 height 9
click at [33, 402] on div at bounding box center [33, 402] width 11 height 11
click at [28, 340] on div at bounding box center [33, 343] width 11 height 11
click at [33, 402] on div at bounding box center [33, 402] width 11 height 11
click at [866, 578] on icon at bounding box center [868, 727] width 15 height 15
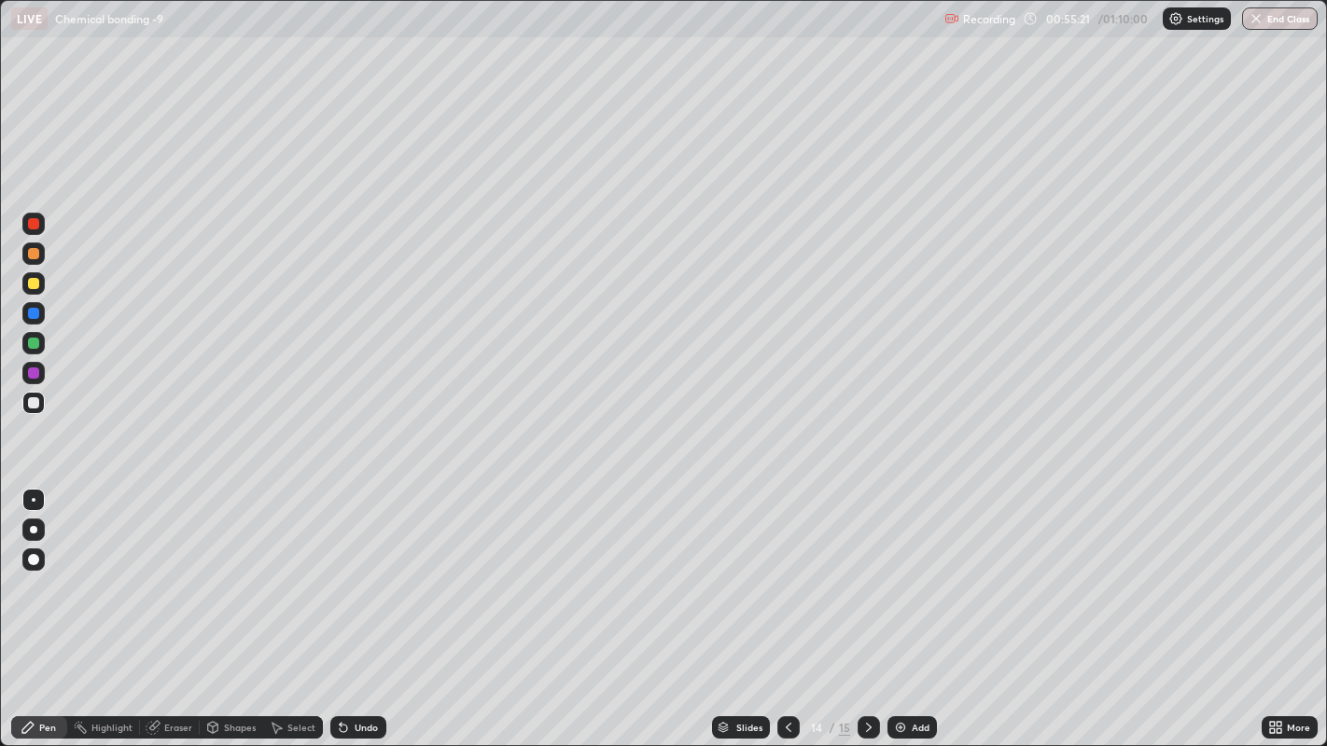
click at [32, 253] on div at bounding box center [33, 253] width 11 height 11
click at [31, 407] on div at bounding box center [33, 402] width 11 height 11
click at [31, 258] on div at bounding box center [33, 253] width 11 height 11
click at [25, 284] on div at bounding box center [33, 283] width 22 height 22
click at [785, 578] on icon at bounding box center [788, 727] width 15 height 15
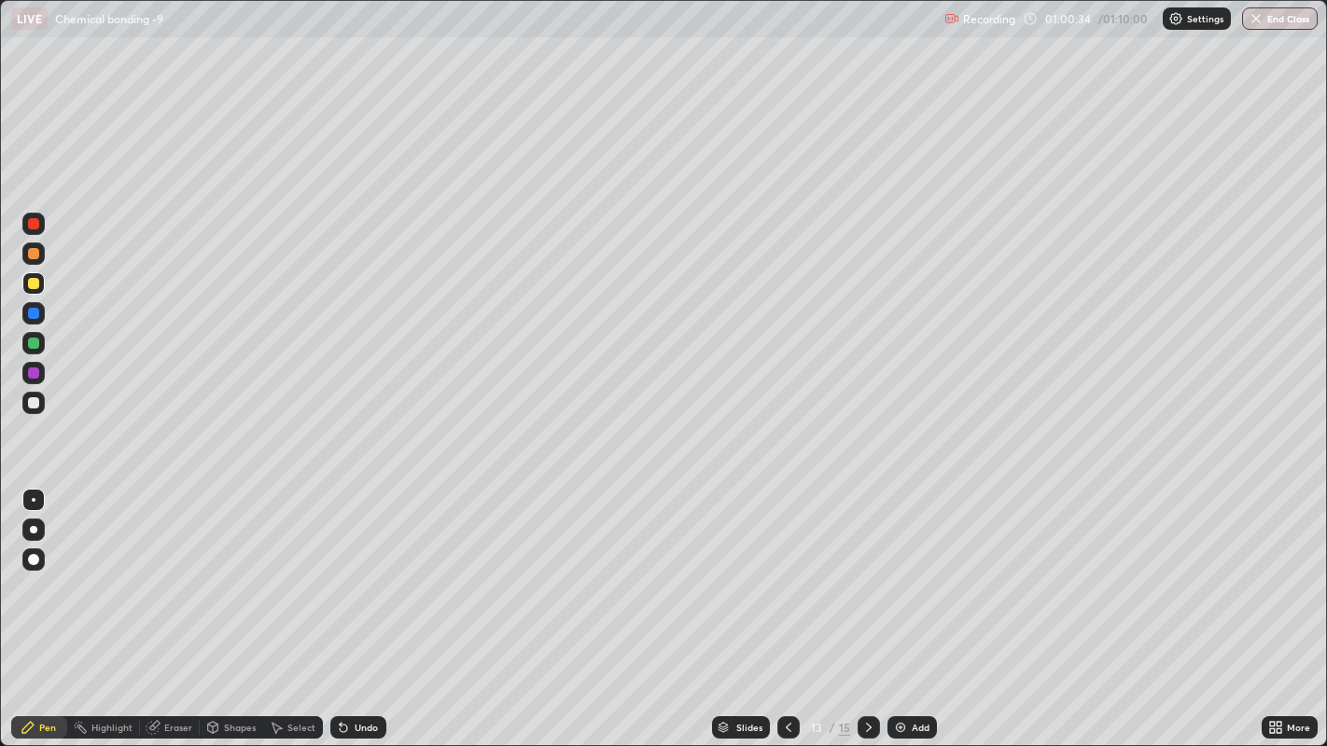
click at [785, 578] on div at bounding box center [788, 727] width 22 height 22
click at [788, 578] on icon at bounding box center [788, 727] width 15 height 15
click at [866, 578] on icon at bounding box center [868, 727] width 15 height 15
click at [869, 578] on icon at bounding box center [868, 727] width 15 height 15
click at [867, 578] on icon at bounding box center [868, 727] width 15 height 15
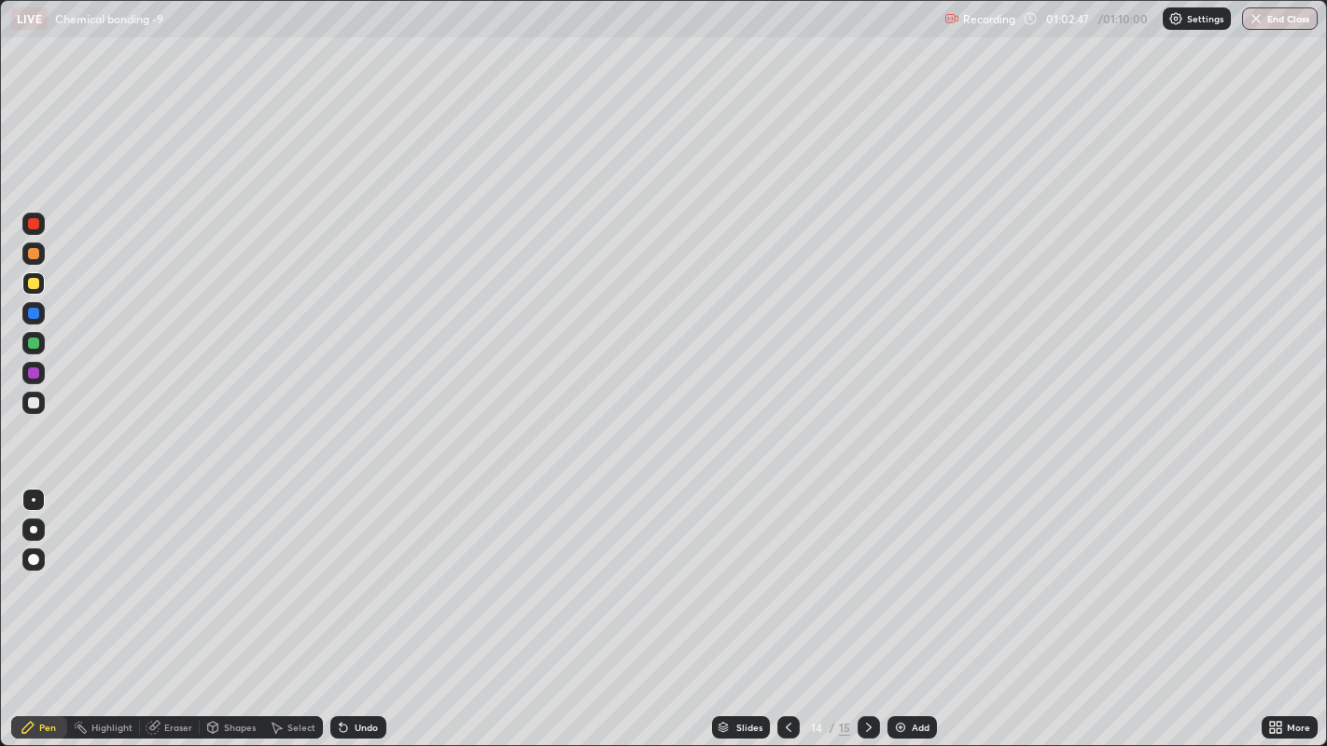
click at [867, 578] on icon at bounding box center [868, 727] width 15 height 15
click at [866, 578] on icon at bounding box center [868, 727] width 15 height 15
click at [785, 578] on icon at bounding box center [788, 727] width 15 height 15
click at [777, 578] on div at bounding box center [788, 727] width 22 height 22
click at [866, 578] on icon at bounding box center [868, 727] width 15 height 15
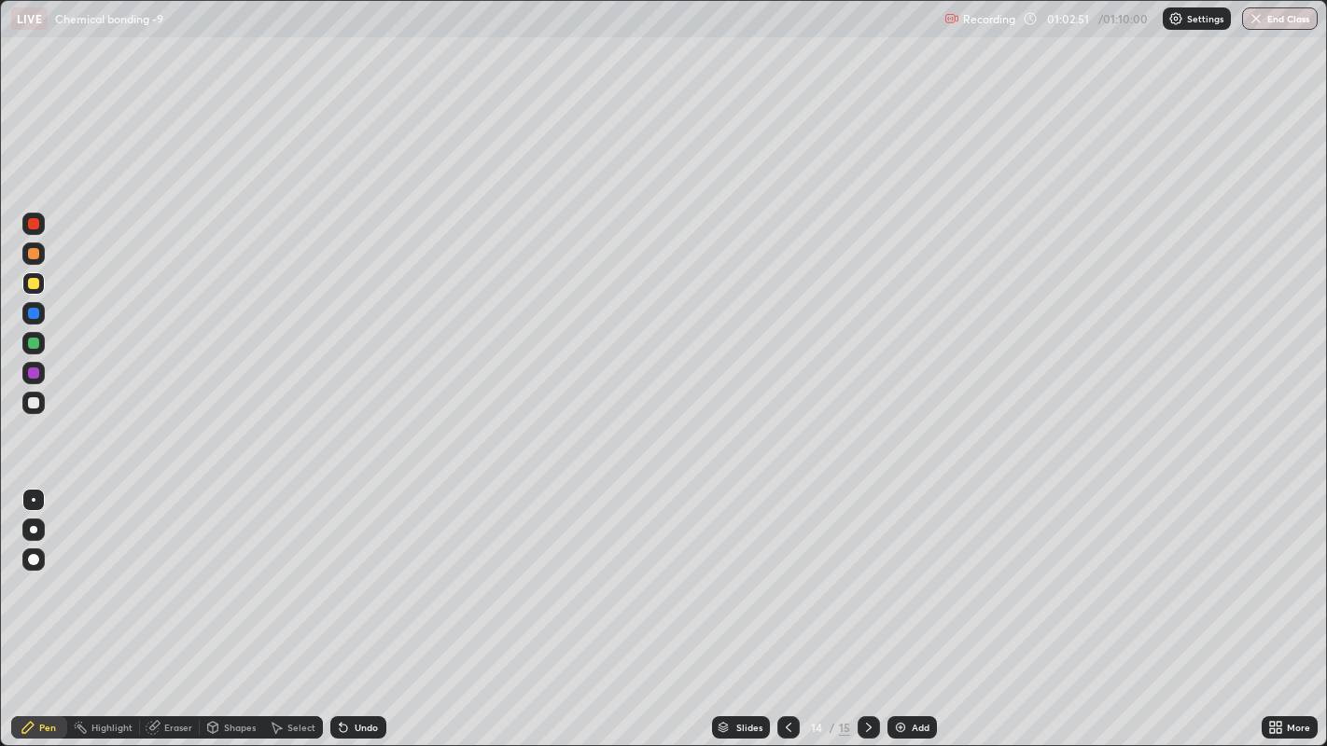
click at [865, 578] on icon at bounding box center [868, 727] width 15 height 15
click at [33, 315] on div at bounding box center [33, 313] width 11 height 11
click at [32, 284] on div at bounding box center [33, 283] width 11 height 11
click at [1272, 16] on button "End Class" at bounding box center [1281, 18] width 74 height 22
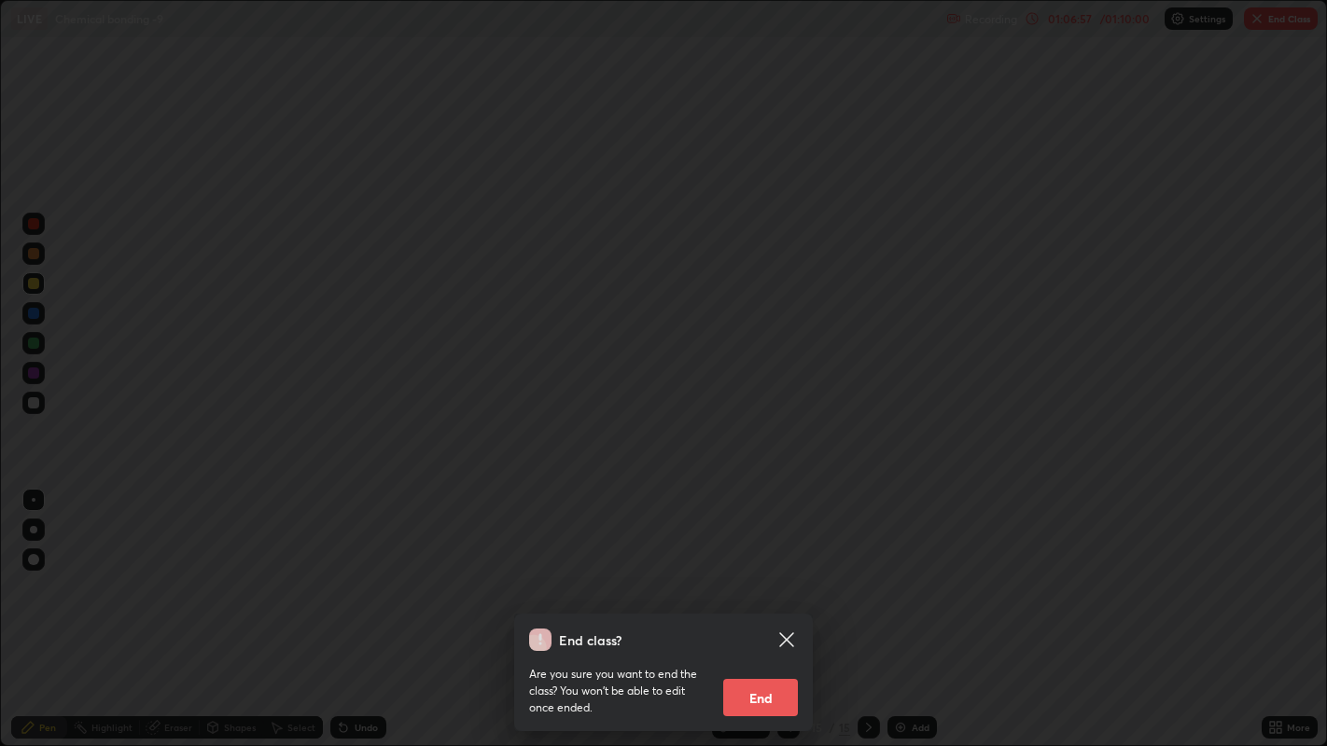
click at [763, 578] on button "End" at bounding box center [760, 697] width 75 height 37
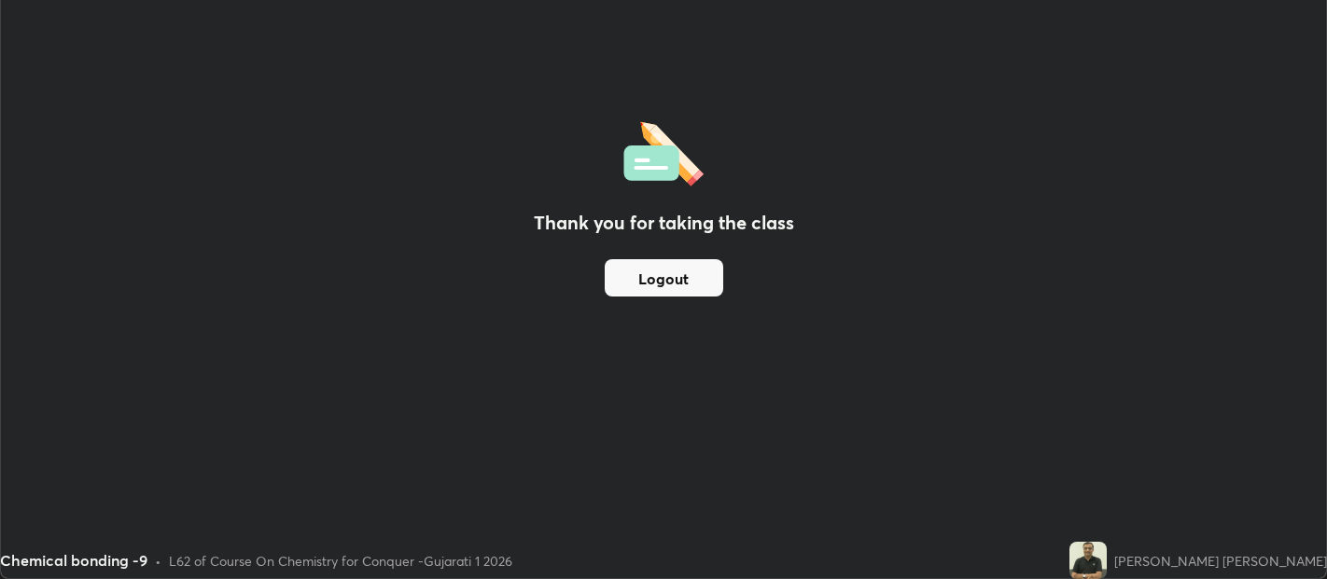
scroll to position [92707, 91960]
